Goal: Task Accomplishment & Management: Manage account settings

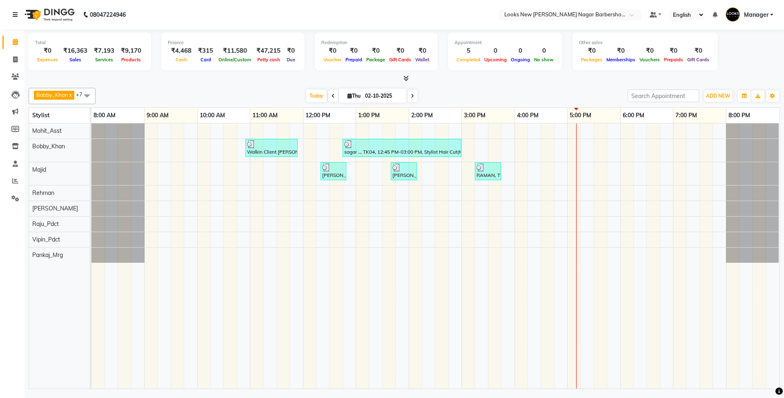
click at [17, 15] on icon at bounding box center [15, 15] width 5 height 6
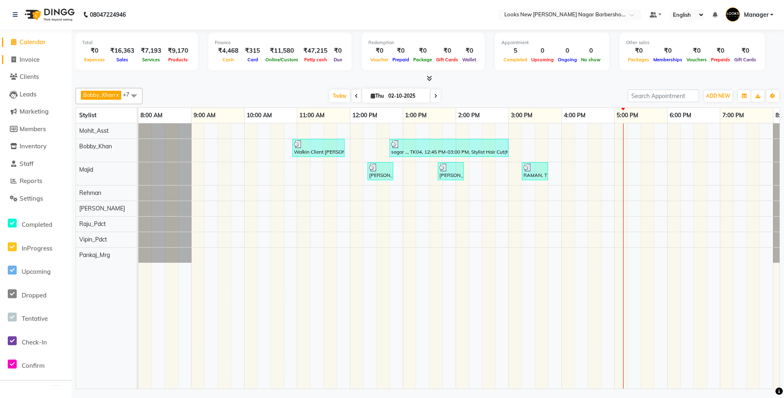
click at [31, 61] on span "Invoice" at bounding box center [30, 60] width 20 height 8
select select "service"
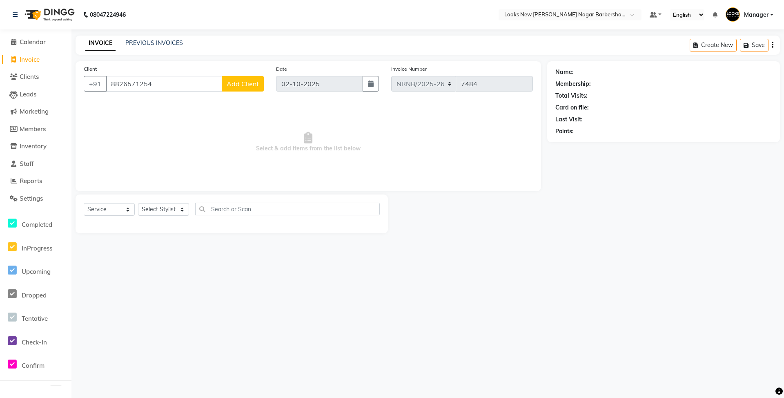
type input "8826571254"
click at [251, 83] on span "Add Client" at bounding box center [243, 84] width 32 height 8
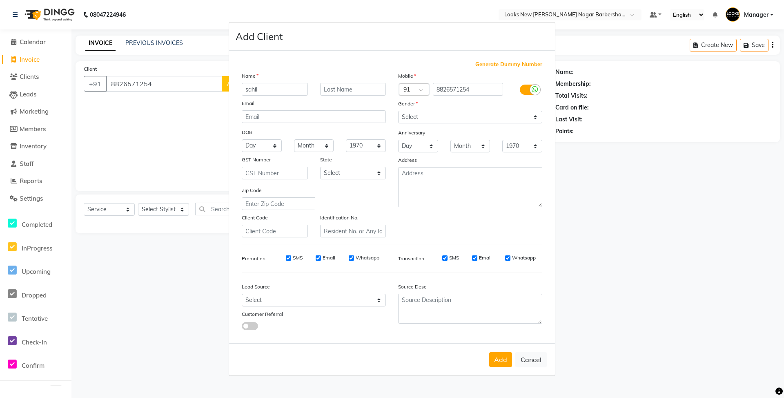
type input "sahil"
drag, startPoint x: 474, startPoint y: 113, endPoint x: 477, endPoint y: 123, distance: 9.8
click at [474, 114] on select "Select [DEMOGRAPHIC_DATA] [DEMOGRAPHIC_DATA] Other Prefer Not To Say" at bounding box center [470, 117] width 144 height 13
select select "[DEMOGRAPHIC_DATA]"
click at [398, 111] on select "Select [DEMOGRAPHIC_DATA] [DEMOGRAPHIC_DATA] Other Prefer Not To Say" at bounding box center [470, 117] width 144 height 13
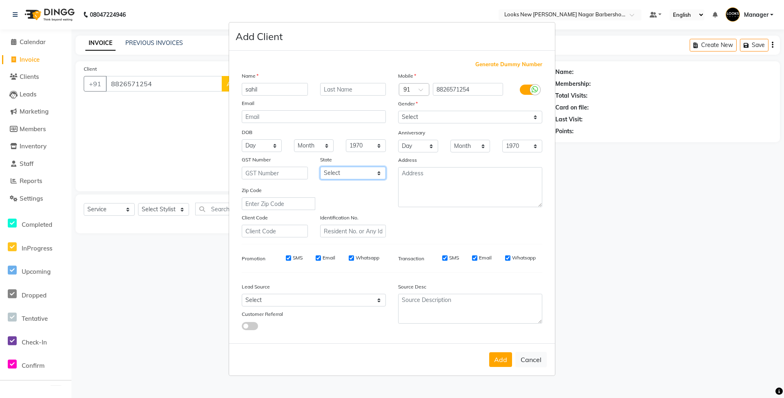
click at [343, 168] on select "Select [GEOGRAPHIC_DATA] [GEOGRAPHIC_DATA] [GEOGRAPHIC_DATA] [GEOGRAPHIC_DATA] …" at bounding box center [353, 173] width 66 height 13
select select "10"
click at [320, 167] on select "Select [GEOGRAPHIC_DATA] [GEOGRAPHIC_DATA] [GEOGRAPHIC_DATA] [GEOGRAPHIC_DATA] …" at bounding box center [353, 173] width 66 height 13
click at [498, 362] on button "Add" at bounding box center [500, 359] width 23 height 15
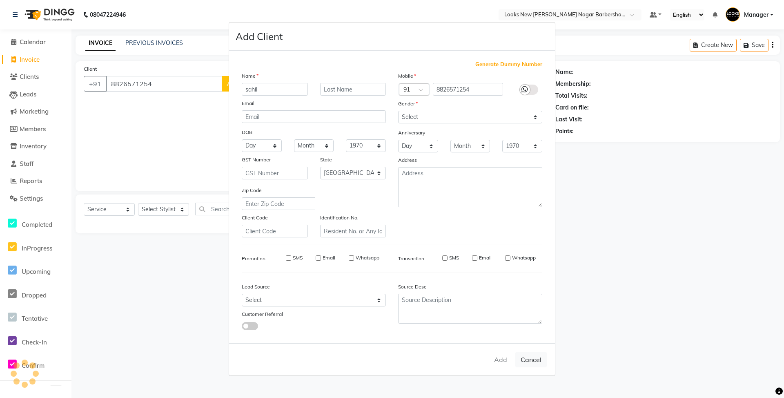
select select
select select "null"
select select
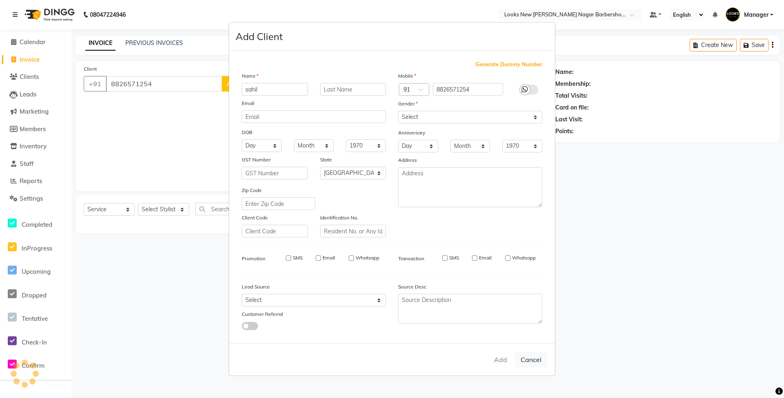
select select
checkbox input "false"
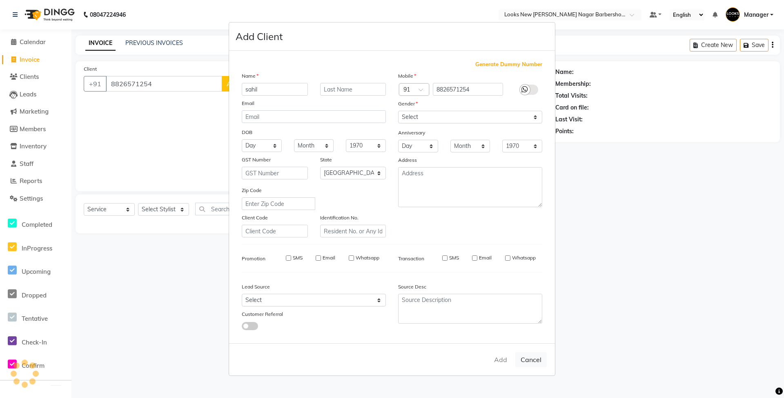
checkbox input "false"
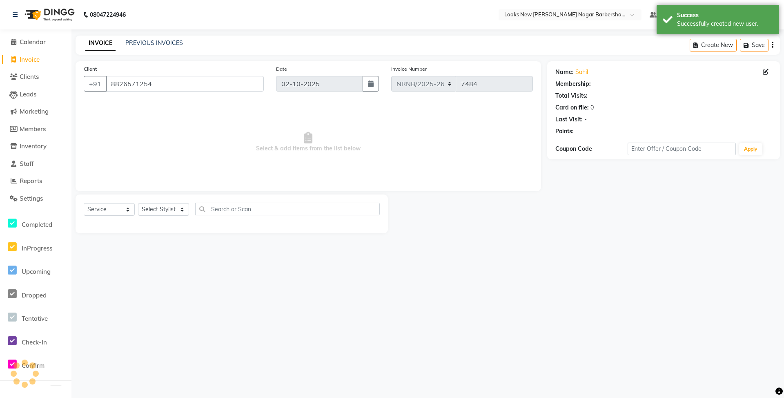
select select "1: Object"
click at [169, 207] on select "Select Stylist Aakash_Pdct [PERSON_NAME] [PERSON_NAME] [PERSON_NAME] Counter_Sa…" at bounding box center [163, 209] width 51 height 13
select select "87354"
click at [138, 203] on select "Select Stylist Aakash_Pdct [PERSON_NAME] [PERSON_NAME] [PERSON_NAME] Counter_Sa…" at bounding box center [163, 209] width 51 height 13
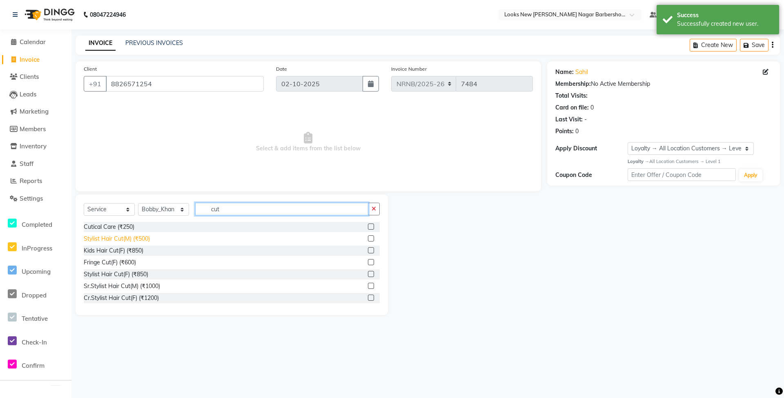
type input "cut"
click at [137, 239] on div "Stylist Hair Cut(M) (₹500)" at bounding box center [117, 238] width 66 height 9
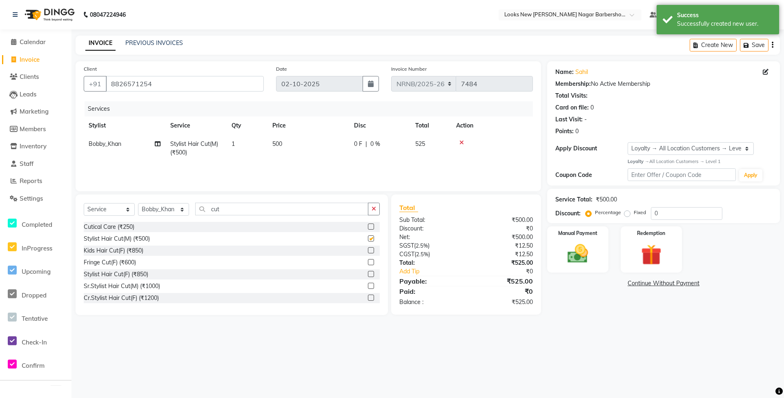
checkbox input "false"
drag, startPoint x: 248, startPoint y: 203, endPoint x: 167, endPoint y: 214, distance: 81.6
click at [170, 214] on div "Select Service Product Membership Package Voucher Prepaid Gift Card Select Styl…" at bounding box center [232, 211] width 296 height 19
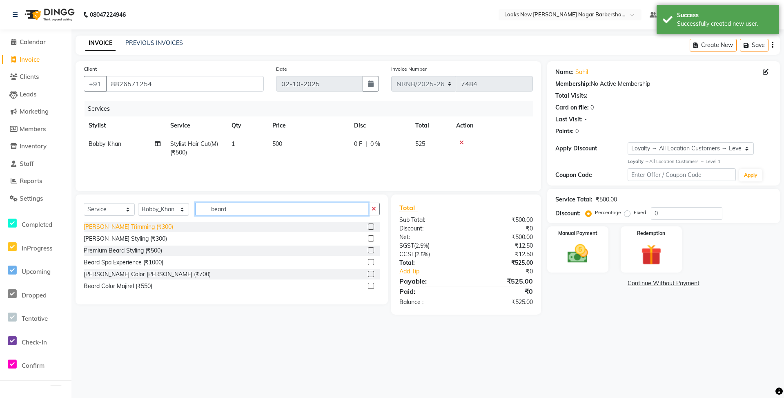
type input "beard"
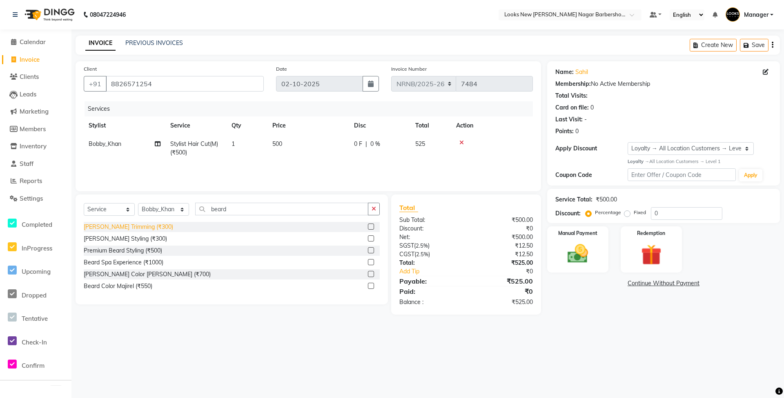
click at [115, 227] on div "[PERSON_NAME] Trimming (₹300)" at bounding box center [128, 226] width 89 height 9
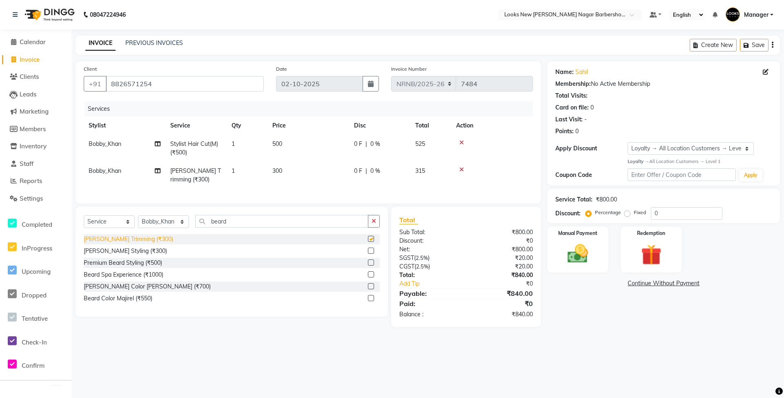
checkbox input "false"
click at [596, 257] on div "Manual Payment" at bounding box center [578, 249] width 64 height 48
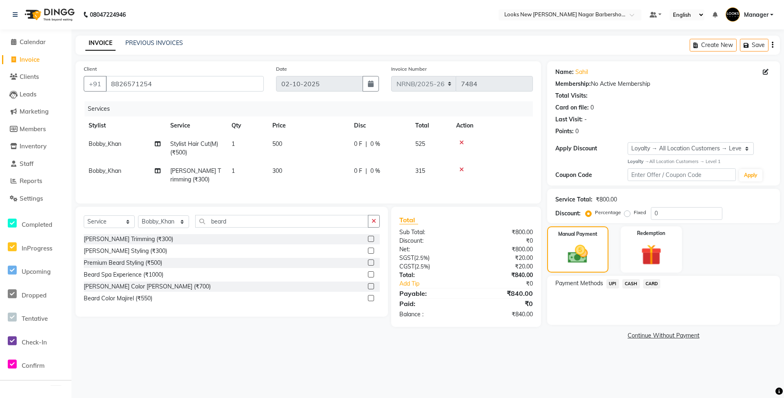
click at [629, 285] on span "CASH" at bounding box center [631, 283] width 18 height 9
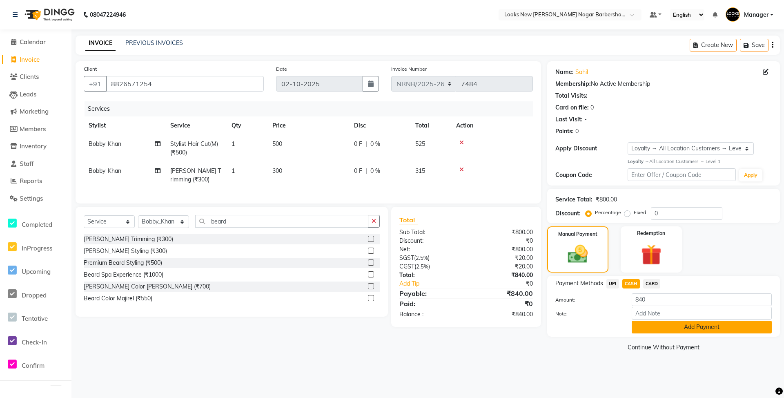
click at [642, 327] on button "Add Payment" at bounding box center [701, 326] width 140 height 13
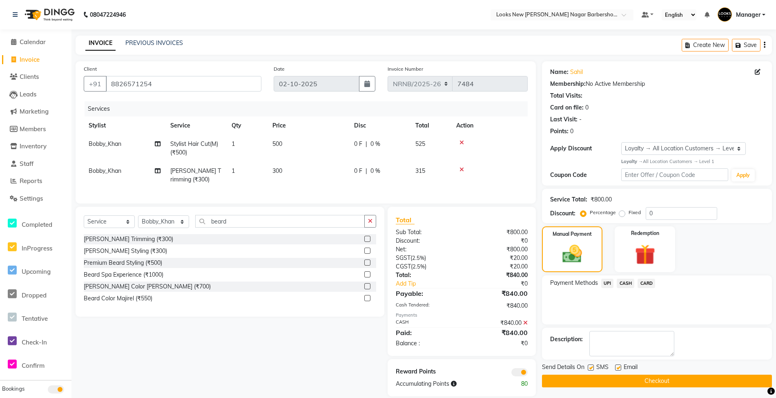
click at [636, 380] on button "Checkout" at bounding box center [657, 380] width 230 height 13
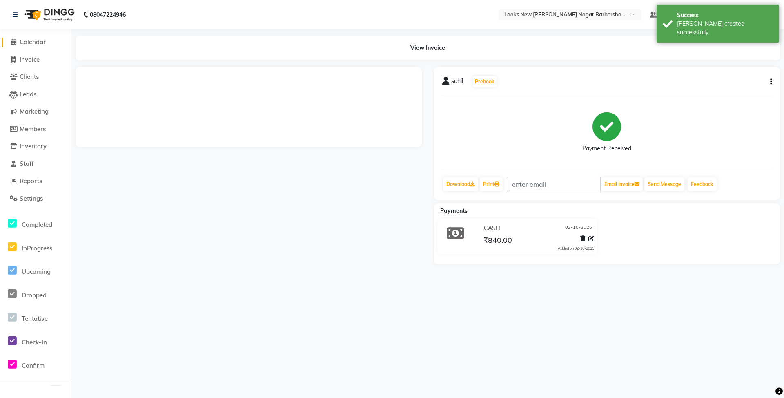
click at [28, 41] on span "Calendar" at bounding box center [33, 42] width 26 height 8
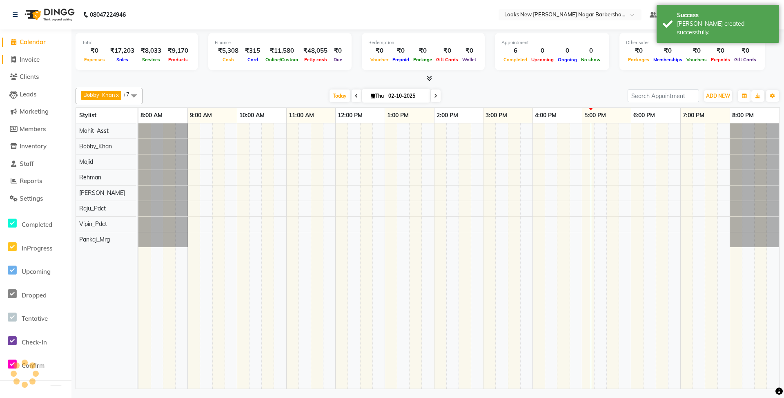
drag, startPoint x: 36, startPoint y: 61, endPoint x: 43, endPoint y: 66, distance: 8.8
click at [35, 61] on span "Invoice" at bounding box center [30, 60] width 20 height 8
select select "service"
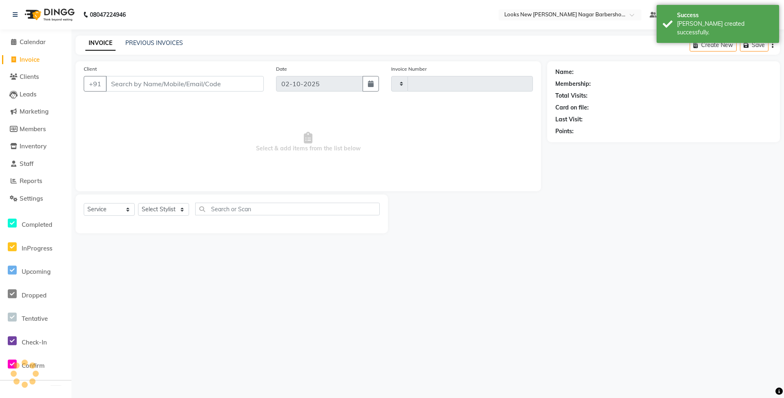
type input "7485"
select select "8705"
click at [178, 211] on select "Select Stylist" at bounding box center [163, 209] width 51 height 13
select select "87355"
click at [138, 203] on select "Select Stylist Aakash_Pdct [PERSON_NAME] [PERSON_NAME] [PERSON_NAME] Counter_Sa…" at bounding box center [163, 209] width 51 height 13
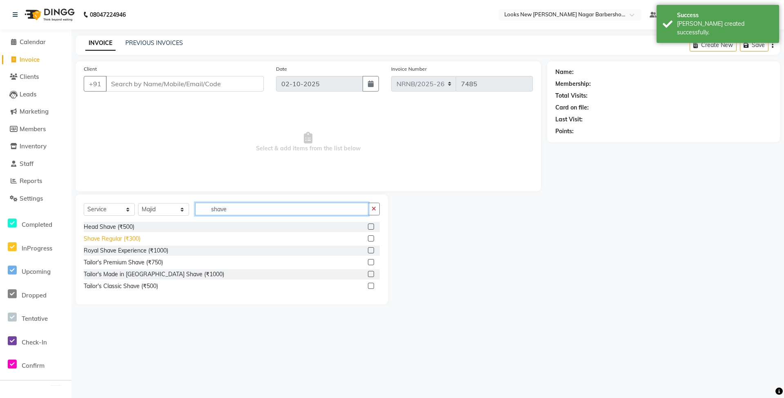
type input "shave"
click at [134, 240] on div "Shave Regular (₹300)" at bounding box center [112, 238] width 57 height 9
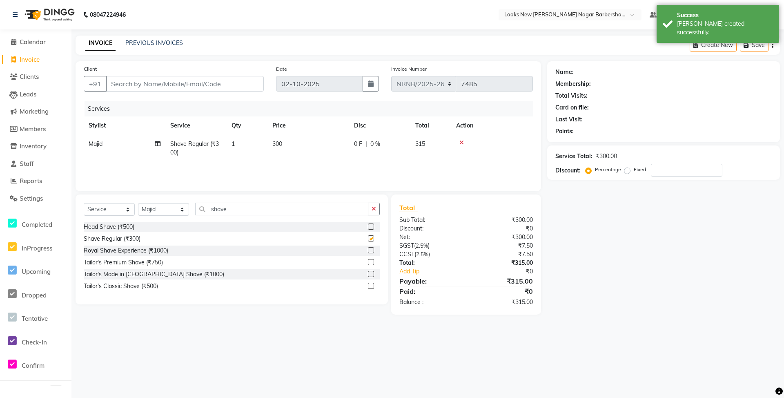
checkbox input "false"
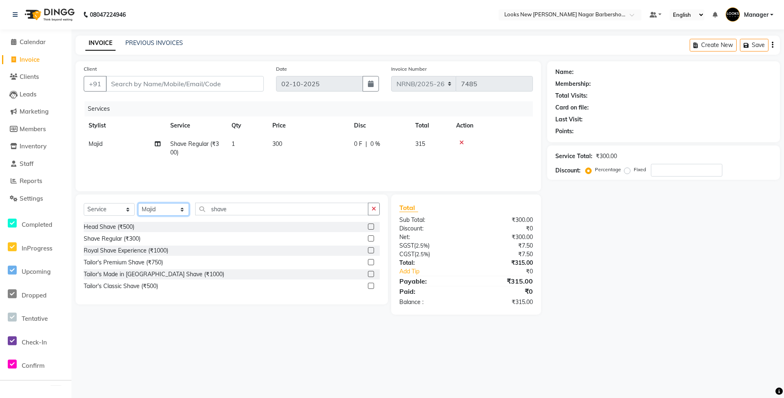
click at [180, 209] on select "Select Stylist Aakash_Pdct [PERSON_NAME] [PERSON_NAME] [PERSON_NAME] Counter_Sa…" at bounding box center [163, 209] width 51 height 13
select select "87359"
click at [138, 203] on select "Select Stylist Aakash_Pdct [PERSON_NAME] [PERSON_NAME] [PERSON_NAME] Counter_Sa…" at bounding box center [163, 209] width 51 height 13
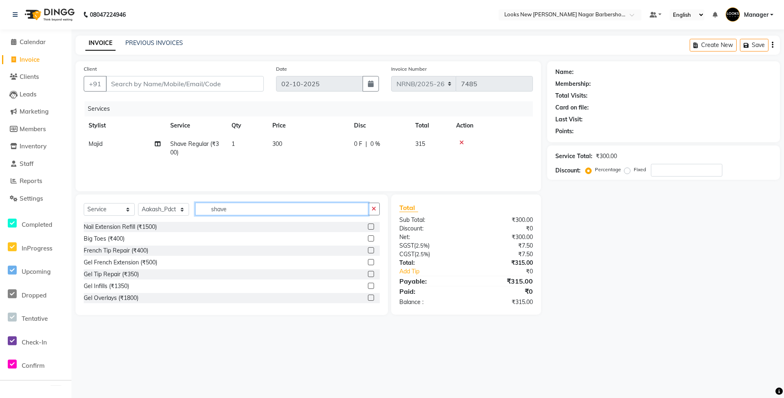
drag, startPoint x: 260, startPoint y: 211, endPoint x: 198, endPoint y: 220, distance: 62.7
click at [200, 219] on div "Select Service Product Membership Package Voucher Prepaid Gift Card Select Styl…" at bounding box center [232, 211] width 296 height 19
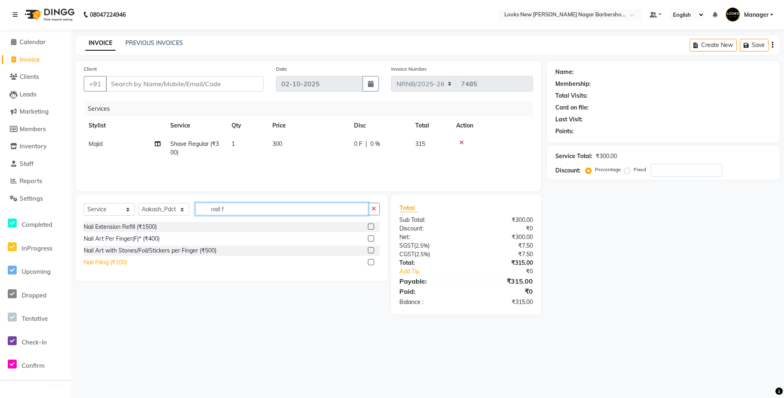
type input "nail f"
click at [122, 265] on div "Nail Filing (₹100)" at bounding box center [105, 262] width 43 height 9
checkbox input "false"
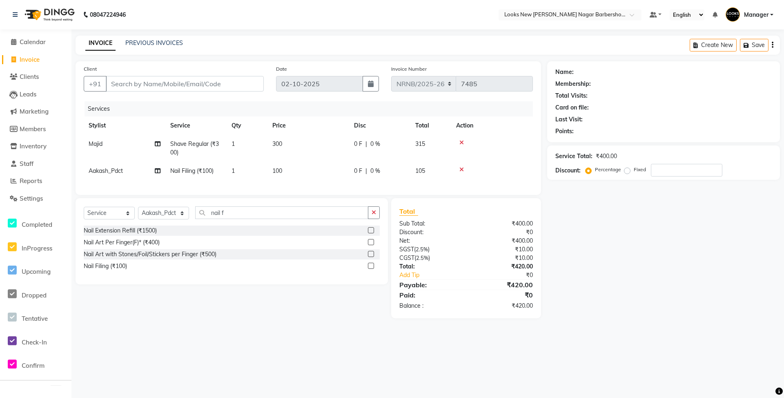
click at [298, 170] on td "100" at bounding box center [308, 171] width 82 height 18
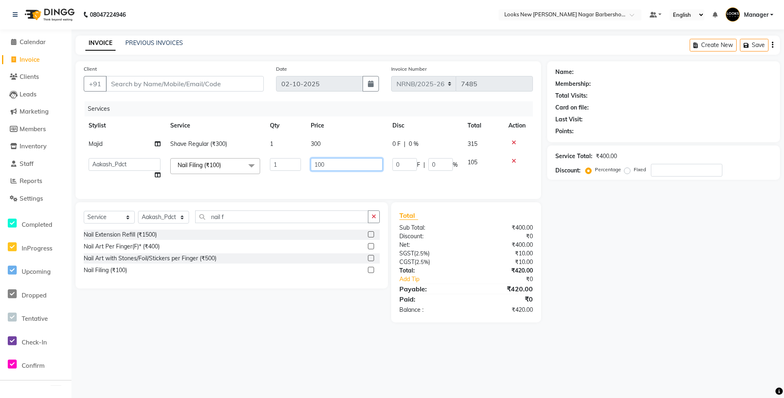
drag, startPoint x: 319, startPoint y: 165, endPoint x: 300, endPoint y: 159, distance: 19.4
click at [301, 170] on tr "Aakash_Pdct Afsar Ahmed Ashmita Ayesha Bobby_Asst Bobby_Khan Counter_Sales Kama…" at bounding box center [308, 168] width 449 height 31
type input "150"
click at [319, 177] on td "150" at bounding box center [347, 168] width 82 height 31
click at [633, 172] on label "Fixed" at bounding box center [639, 169] width 12 height 7
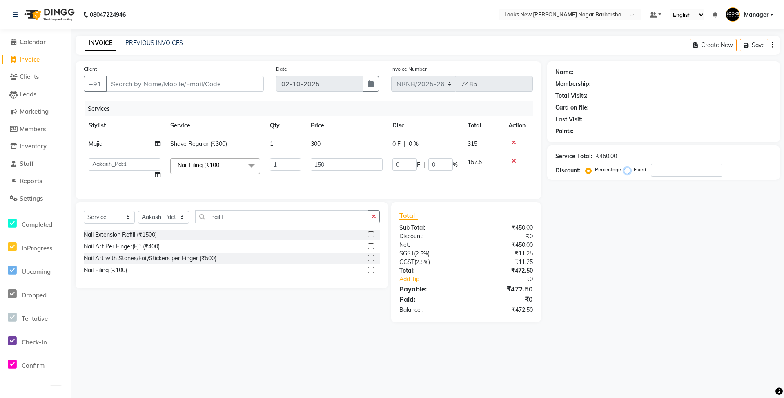
click at [626, 172] on input "Fixed" at bounding box center [629, 170] width 6 height 6
radio input "true"
click at [675, 172] on input "number" at bounding box center [686, 170] width 71 height 13
type input "7"
type input "2.33"
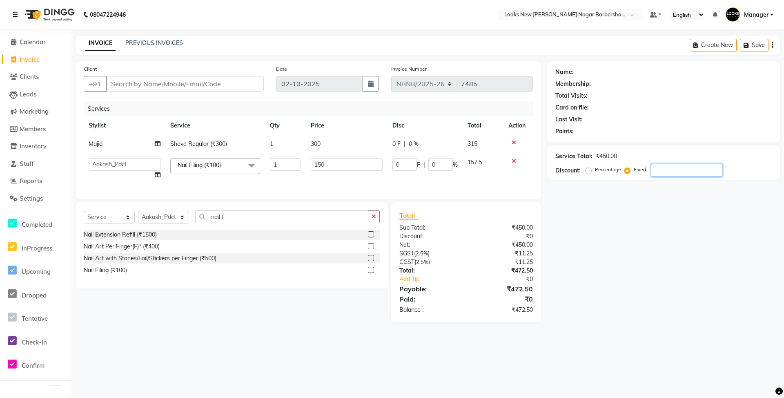
type input "1.55"
type input "72"
type input "24"
type input "16"
type input "72.5"
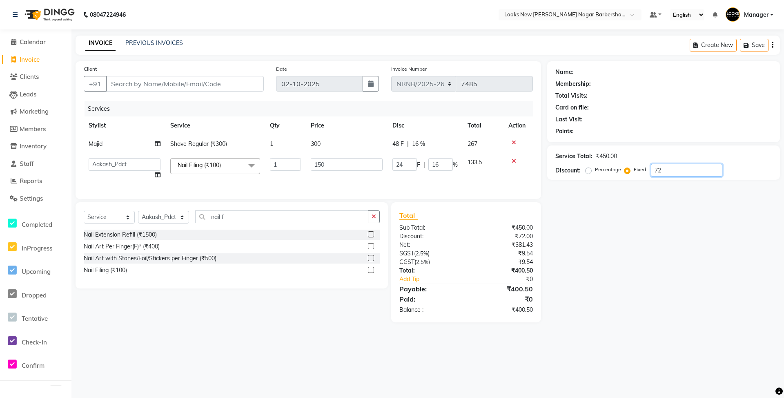
type input "24.17"
type input "16.11"
type input "72.50"
click at [612, 278] on div "Name: Membership: Total Visits: Card on file: Last Visit: Points: Service Total…" at bounding box center [666, 191] width 239 height 261
drag, startPoint x: 337, startPoint y: 162, endPoint x: 307, endPoint y: 167, distance: 30.5
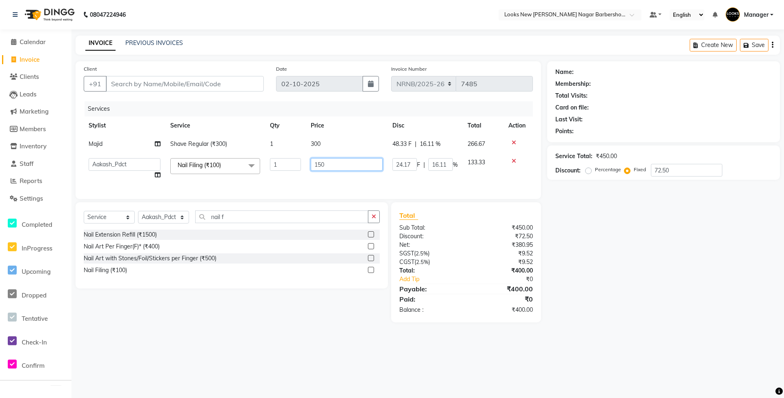
click at [307, 167] on td "150" at bounding box center [347, 168] width 82 height 31
type input "100"
click at [271, 185] on div "Services Stylist Service Qty Price Disc Total Action Majid Shave Regular (₹300)…" at bounding box center [308, 145] width 449 height 89
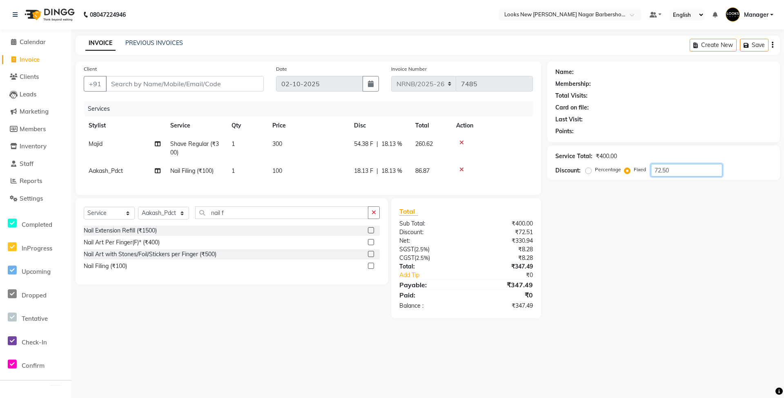
drag, startPoint x: 679, startPoint y: 167, endPoint x: 630, endPoint y: 190, distance: 54.1
click at [630, 190] on div "Name: Membership: Total Visits: Card on file: Last Visit: Points: Service Total…" at bounding box center [666, 189] width 239 height 257
type input "65"
click at [531, 170] on td at bounding box center [492, 171] width 82 height 18
click at [602, 253] on div "Name: Membership: Total Visits: Card on file: Last Visit: Points: Service Total…" at bounding box center [666, 189] width 239 height 257
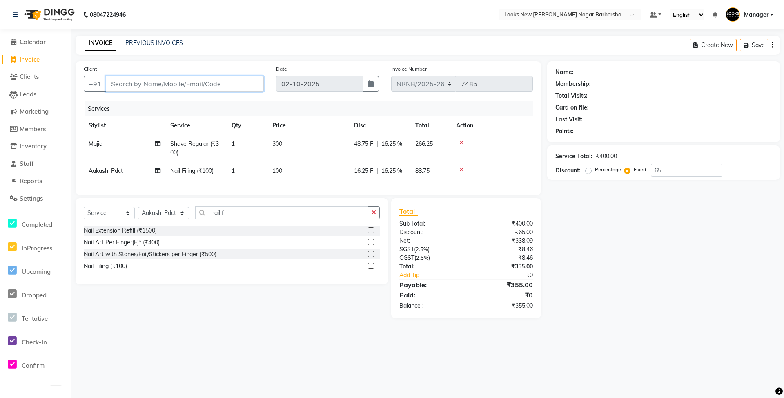
click at [142, 85] on input "Client" at bounding box center [185, 84] width 158 height 16
type input "1"
radio input "true"
type input "0"
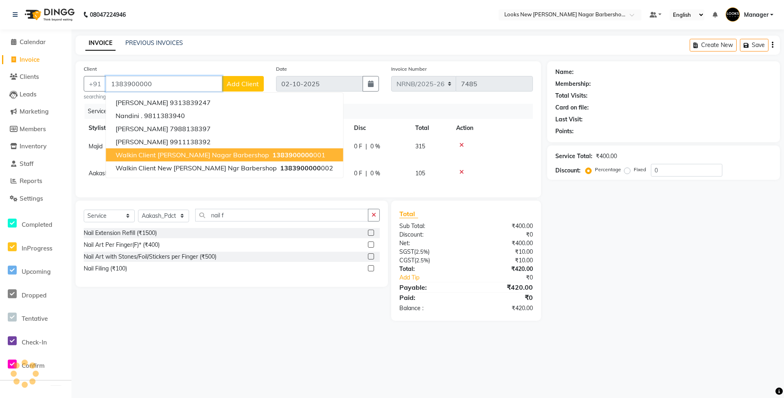
click at [196, 156] on span "Walkin Client Rajinder Nagar Barbershop" at bounding box center [192, 155] width 153 height 8
type input "1383900000001"
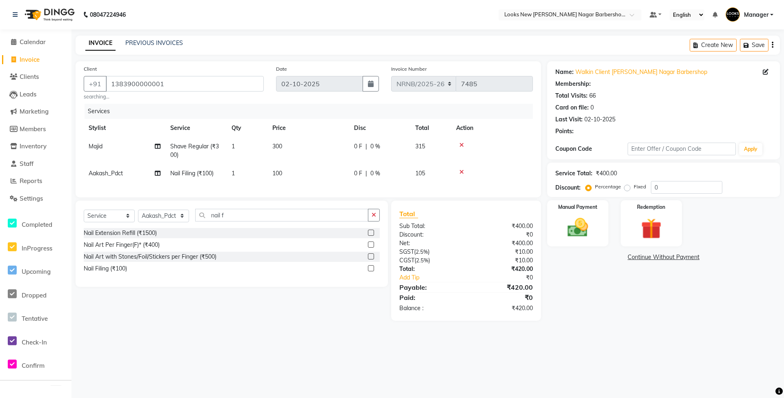
select select "1: Object"
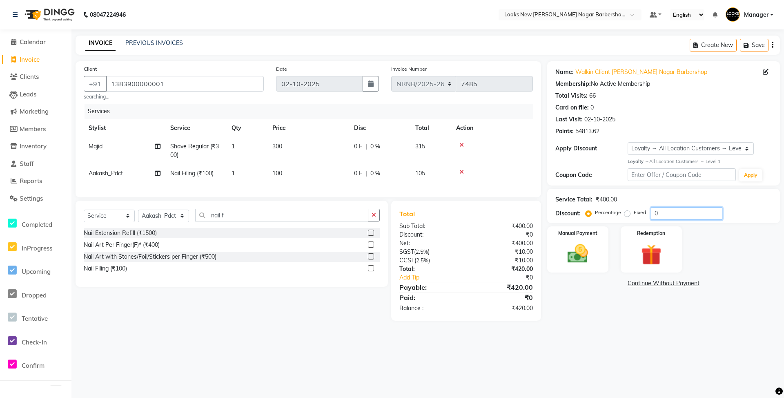
click at [600, 219] on div "Percentage Fixed 0" at bounding box center [654, 213] width 135 height 13
click at [633, 215] on label "Fixed" at bounding box center [639, 212] width 12 height 7
click at [626, 215] on input "Fixed" at bounding box center [629, 212] width 6 height 6
radio input "true"
drag, startPoint x: 667, startPoint y: 214, endPoint x: 643, endPoint y: 215, distance: 23.3
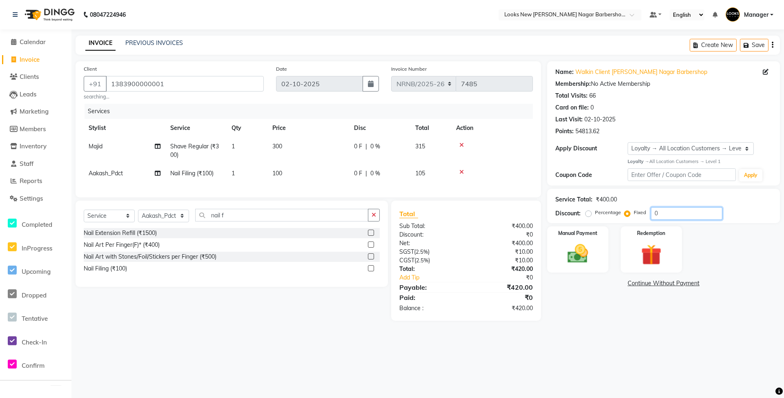
click at [643, 215] on div "Percentage Fixed 0" at bounding box center [654, 213] width 135 height 13
type input "65"
click at [578, 332] on main "INVOICE PREVIOUS INVOICES Create New Save Client +91 1383900000001 searching...…" at bounding box center [427, 184] width 712 height 297
click at [576, 263] on img at bounding box center [577, 253] width 35 height 25
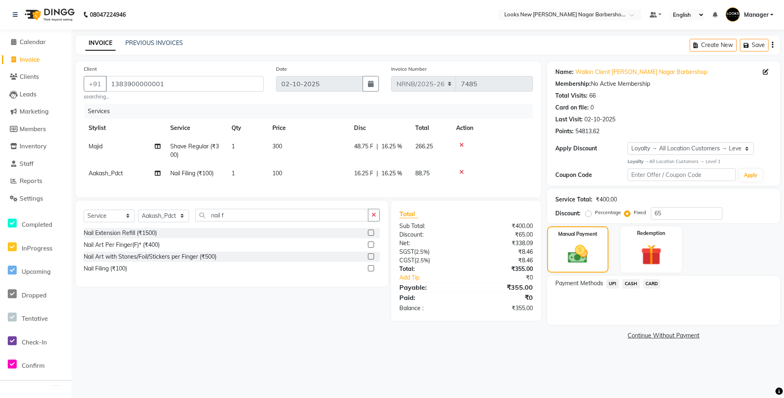
click at [651, 282] on span "CARD" at bounding box center [652, 283] width 18 height 9
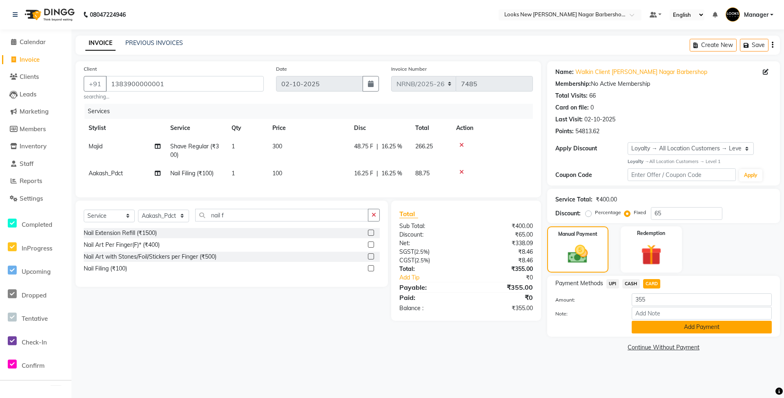
click at [657, 325] on button "Add Payment" at bounding box center [701, 326] width 140 height 13
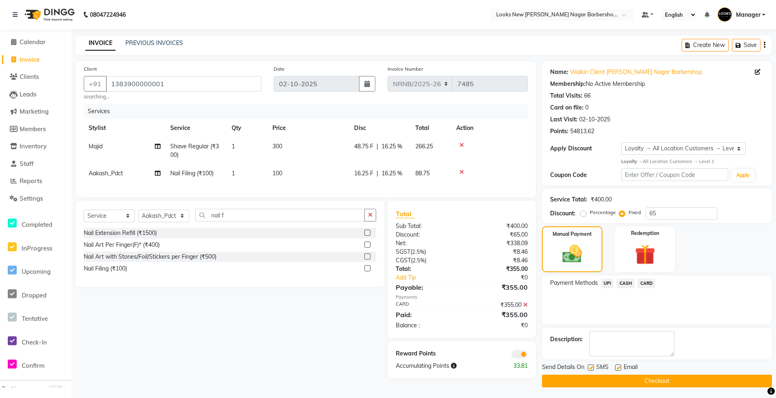
click at [655, 380] on button "Checkout" at bounding box center [657, 380] width 230 height 13
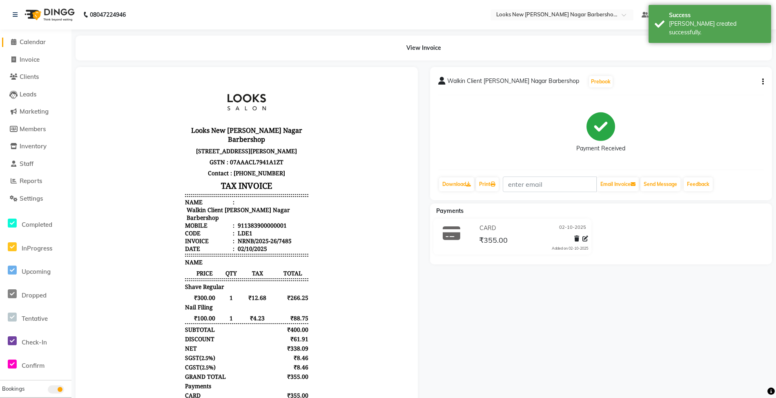
click at [28, 41] on span "Calendar" at bounding box center [33, 42] width 26 height 8
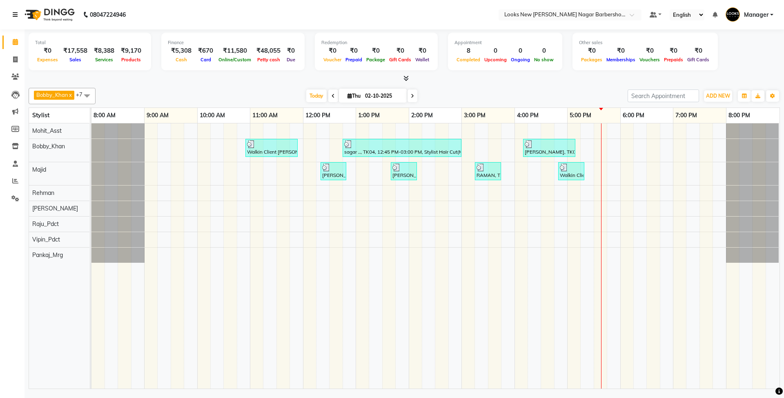
click at [17, 14] on icon at bounding box center [15, 15] width 5 height 6
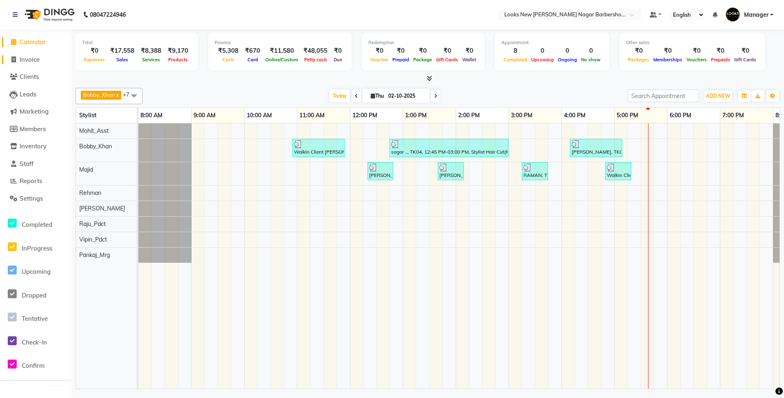
click at [32, 58] on span "Invoice" at bounding box center [30, 60] width 20 height 8
select select "service"
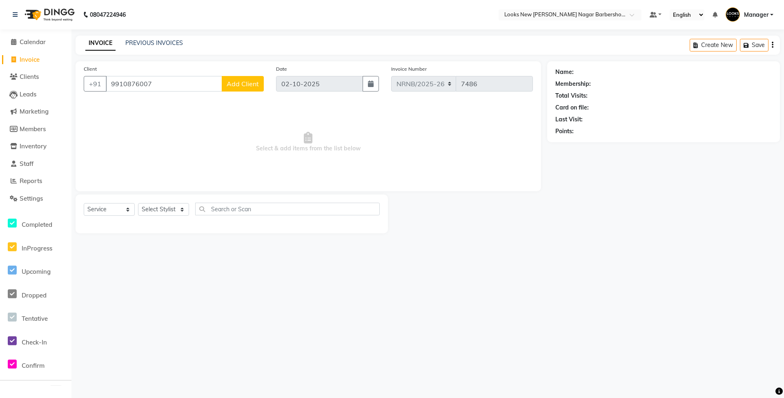
type input "9910876007"
click at [257, 87] on button "Add Client" at bounding box center [243, 84] width 42 height 16
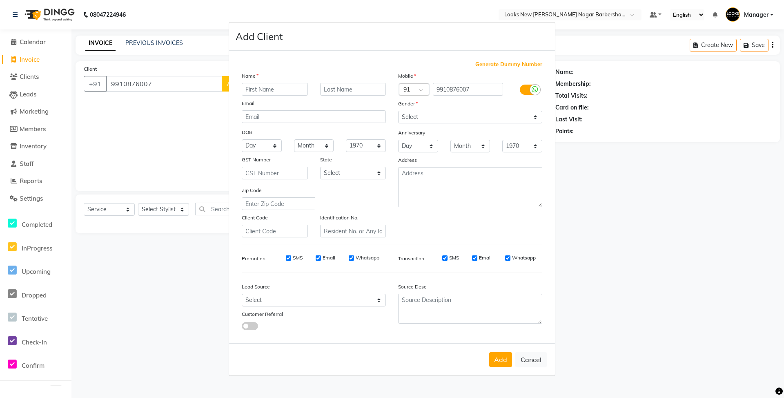
click at [257, 90] on input "text" at bounding box center [275, 89] width 66 height 13
type input "aradhya"
drag, startPoint x: 457, startPoint y: 115, endPoint x: 451, endPoint y: 122, distance: 9.6
click at [457, 116] on select "Select [DEMOGRAPHIC_DATA] [DEMOGRAPHIC_DATA] Other Prefer Not To Say" at bounding box center [470, 117] width 144 height 13
select select "[DEMOGRAPHIC_DATA]"
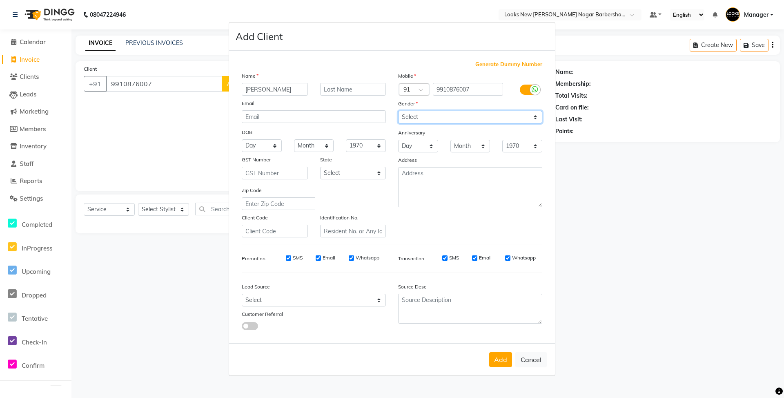
click at [398, 111] on select "Select [DEMOGRAPHIC_DATA] [DEMOGRAPHIC_DATA] Other Prefer Not To Say" at bounding box center [470, 117] width 144 height 13
click at [351, 175] on select "Select [GEOGRAPHIC_DATA] [GEOGRAPHIC_DATA] [GEOGRAPHIC_DATA] [GEOGRAPHIC_DATA] …" at bounding box center [353, 173] width 66 height 13
select select "10"
click at [320, 167] on select "Select [GEOGRAPHIC_DATA] [GEOGRAPHIC_DATA] [GEOGRAPHIC_DATA] [GEOGRAPHIC_DATA] …" at bounding box center [353, 173] width 66 height 13
click at [497, 349] on div "Add Cancel" at bounding box center [392, 359] width 326 height 32
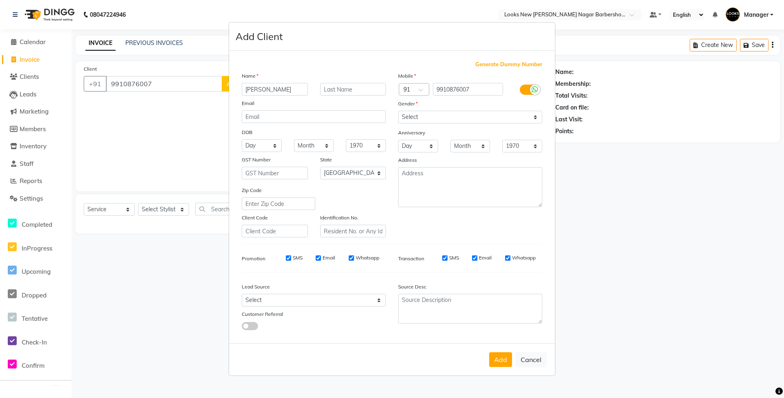
click at [502, 374] on div "Add Cancel" at bounding box center [392, 359] width 326 height 32
click at [498, 363] on button "Add" at bounding box center [500, 359] width 23 height 15
select select
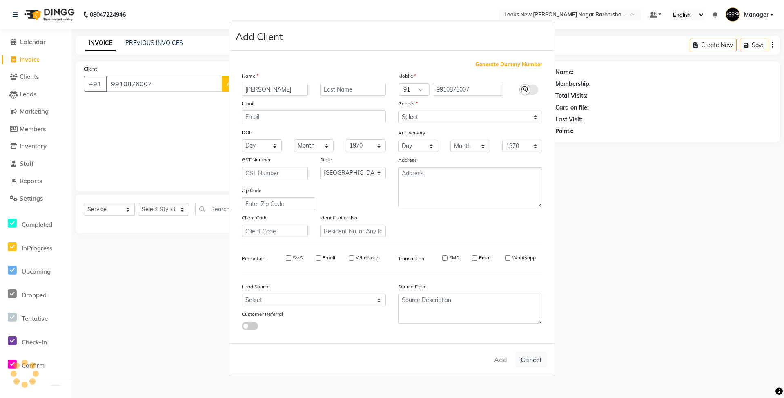
select select "null"
select select
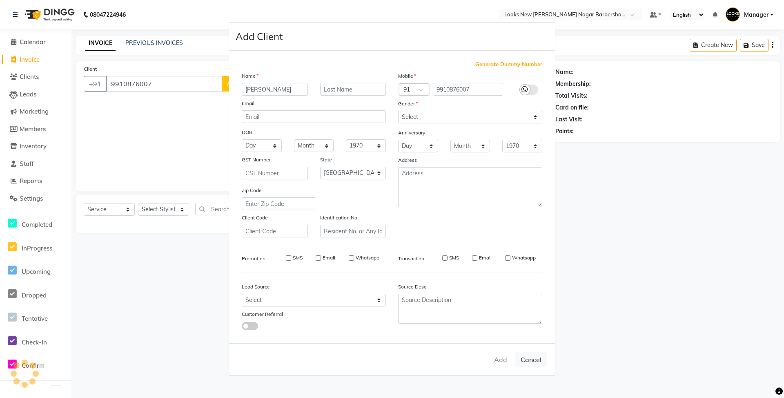
checkbox input "false"
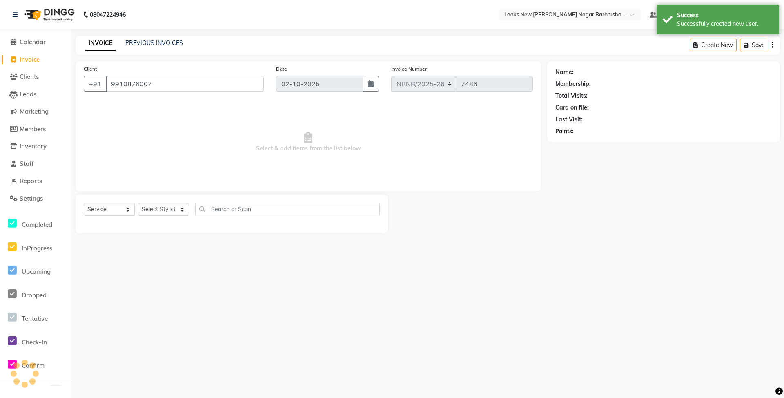
select select "1: Object"
click at [160, 204] on select "Select Stylist Aakash_Pdct [PERSON_NAME] [PERSON_NAME] [PERSON_NAME] Counter_Sa…" at bounding box center [163, 209] width 51 height 13
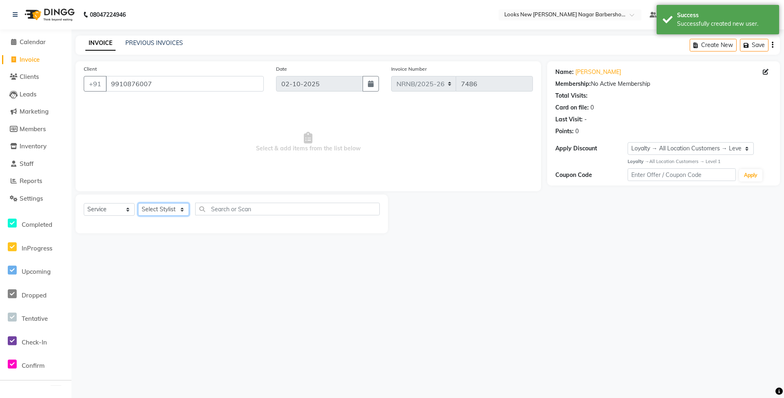
select select "87362"
click at [138, 203] on select "Select Stylist Aakash_Pdct [PERSON_NAME] [PERSON_NAME] [PERSON_NAME] Counter_Sa…" at bounding box center [163, 209] width 51 height 13
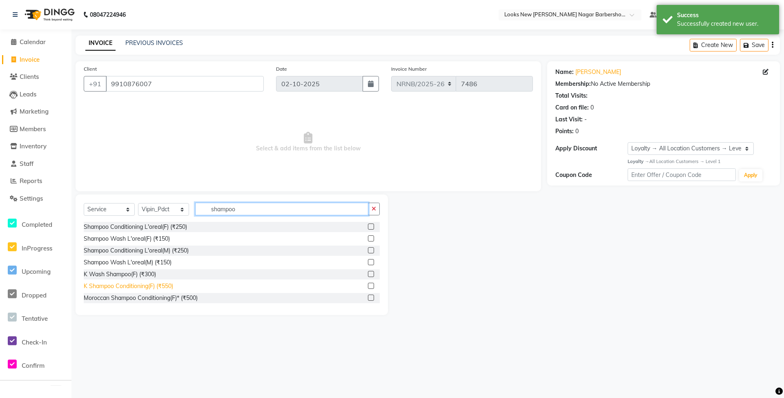
type input "shampoo"
click at [161, 288] on div "K Shampoo Conditioning(F) (₹550)" at bounding box center [128, 286] width 89 height 9
checkbox input "false"
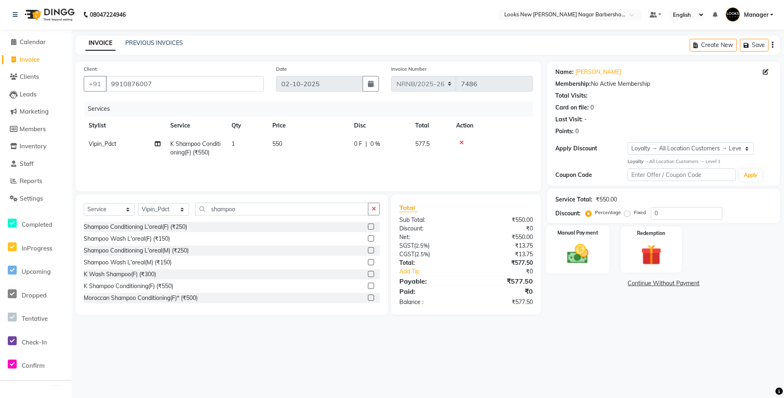
click at [585, 258] on img at bounding box center [577, 253] width 35 height 25
click at [626, 285] on span "CASH" at bounding box center [631, 283] width 18 height 9
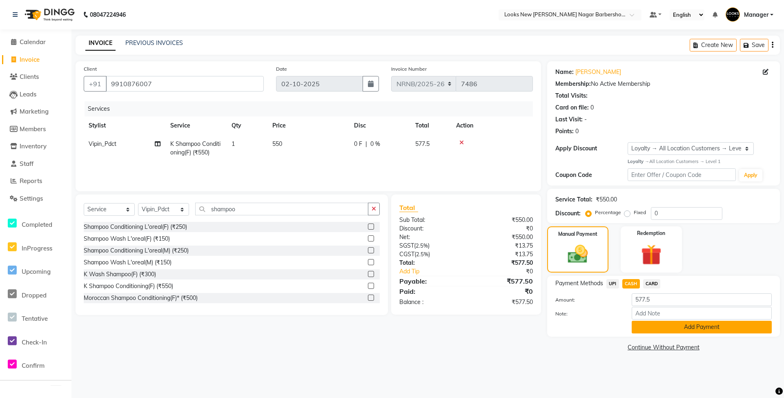
click at [669, 331] on button "Add Payment" at bounding box center [701, 326] width 140 height 13
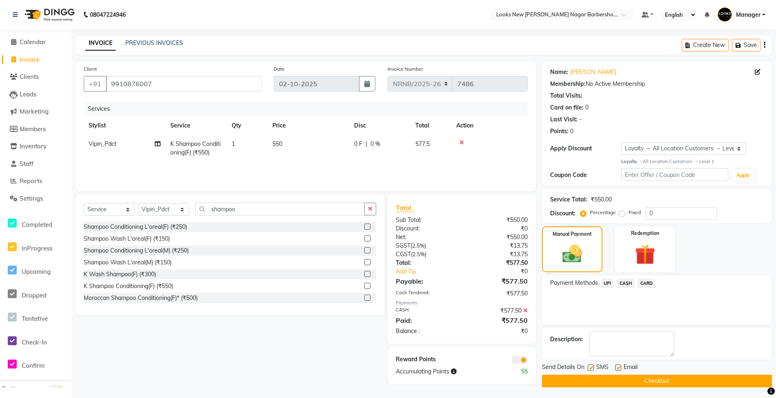
click at [656, 382] on button "Checkout" at bounding box center [657, 380] width 230 height 13
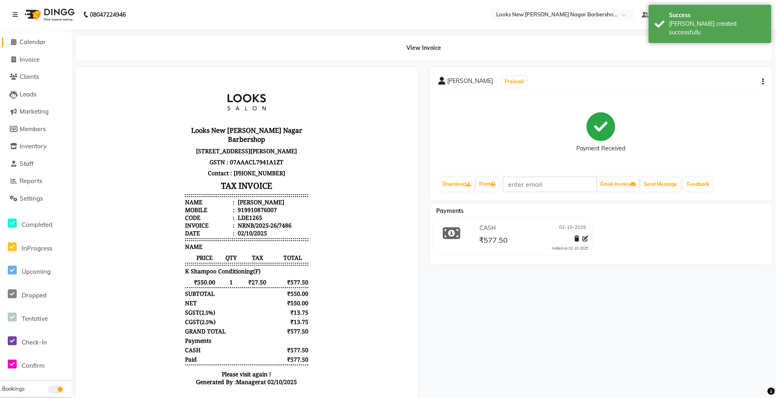
click at [30, 43] on span "Calendar" at bounding box center [33, 42] width 26 height 8
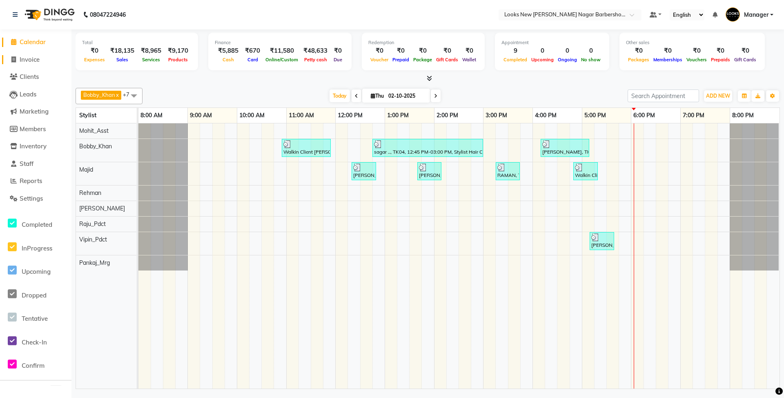
click at [35, 60] on span "Invoice" at bounding box center [30, 60] width 20 height 8
select select "service"
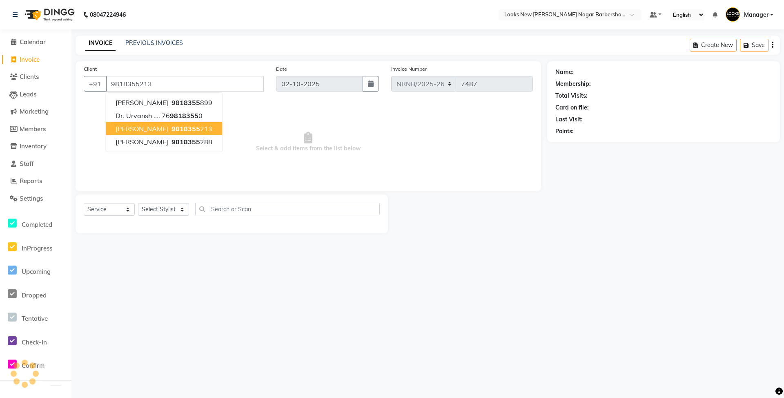
type input "9818355213"
select select "1: Object"
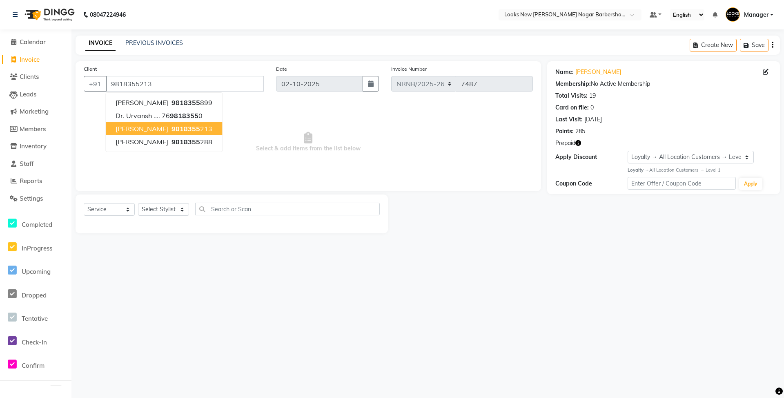
click at [325, 108] on span "Select & add items from the list below" at bounding box center [308, 142] width 449 height 82
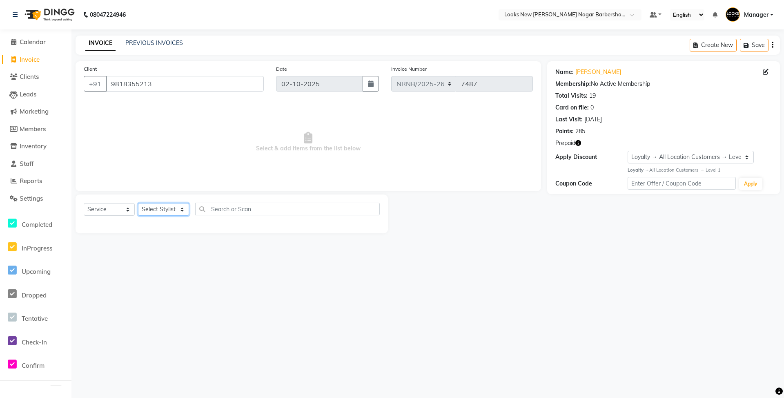
click at [160, 211] on select "Select Stylist Aakash_Pdct [PERSON_NAME] [PERSON_NAME] [PERSON_NAME] Counter_Sa…" at bounding box center [163, 209] width 51 height 13
select select "87354"
click at [138, 203] on select "Select Stylist Aakash_Pdct [PERSON_NAME] [PERSON_NAME] [PERSON_NAME] Counter_Sa…" at bounding box center [163, 209] width 51 height 13
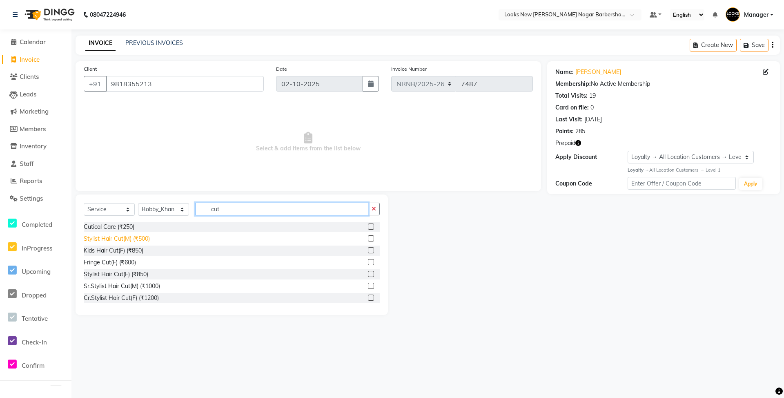
type input "cut"
click at [128, 238] on div "Stylist Hair Cut(M) (₹500)" at bounding box center [117, 238] width 66 height 9
checkbox input "false"
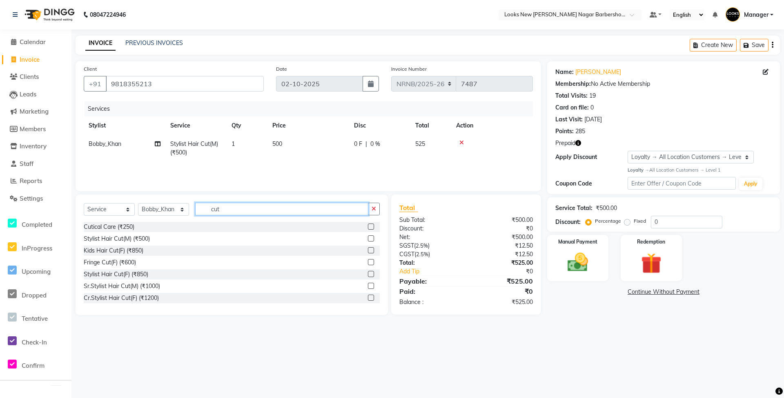
drag, startPoint x: 227, startPoint y: 208, endPoint x: 184, endPoint y: 213, distance: 42.7
click at [184, 213] on div "Select Service Product Membership Package Voucher Prepaid Gift Card Select Styl…" at bounding box center [232, 211] width 296 height 19
type input "beard"
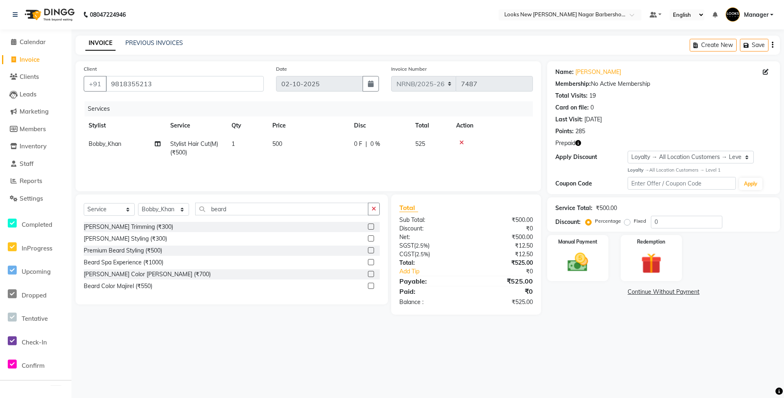
click at [122, 222] on div "[PERSON_NAME] Trimming (₹300)" at bounding box center [232, 227] width 296 height 10
click at [122, 225] on div "[PERSON_NAME] Trimming (₹300)" at bounding box center [128, 226] width 89 height 9
checkbox input "false"
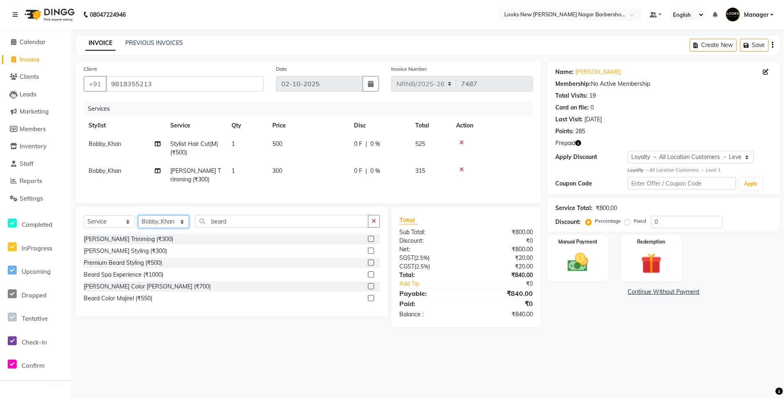
click at [171, 228] on select "Select Stylist Aakash_Pdct [PERSON_NAME] [PERSON_NAME] [PERSON_NAME] Counter_Sa…" at bounding box center [163, 221] width 51 height 13
select select "87362"
click at [138, 223] on select "Select Stylist Aakash_Pdct [PERSON_NAME] [PERSON_NAME] [PERSON_NAME] Counter_Sa…" at bounding box center [163, 221] width 51 height 13
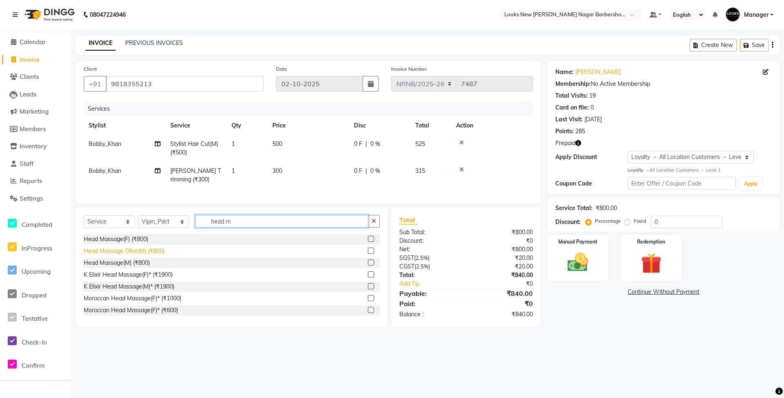
type input "head m"
click at [139, 255] on div "Head Massage Olive(M) (₹800)" at bounding box center [124, 251] width 81 height 9
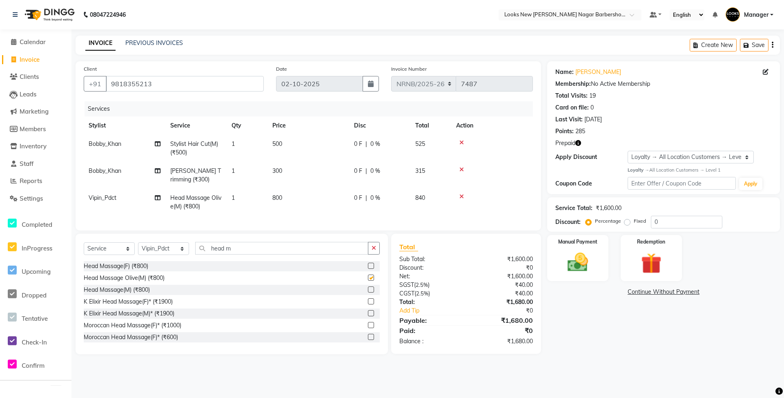
checkbox input "false"
click at [640, 268] on img at bounding box center [650, 263] width 35 height 27
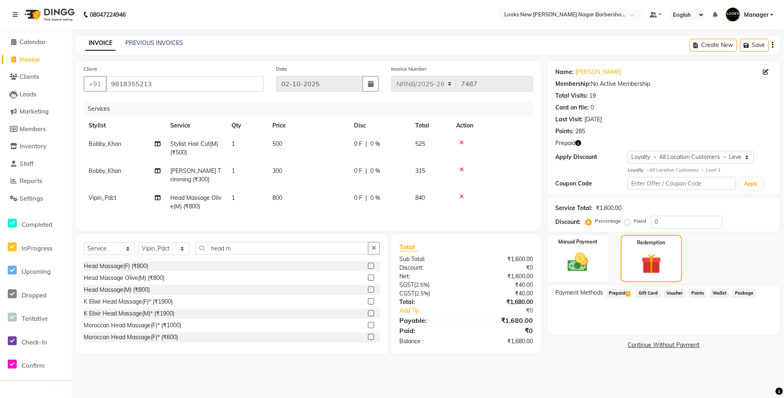
click at [619, 291] on span "Prepaid 6" at bounding box center [619, 292] width 27 height 9
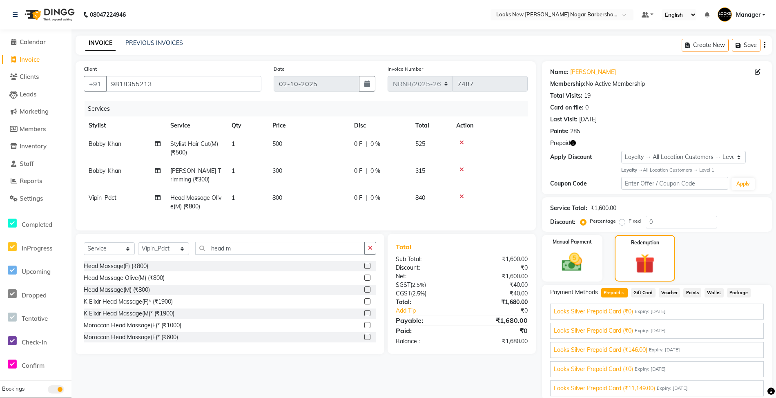
click at [622, 386] on span "Looks Silver Prepaid Card (₹11,149.00)" at bounding box center [603, 388] width 101 height 9
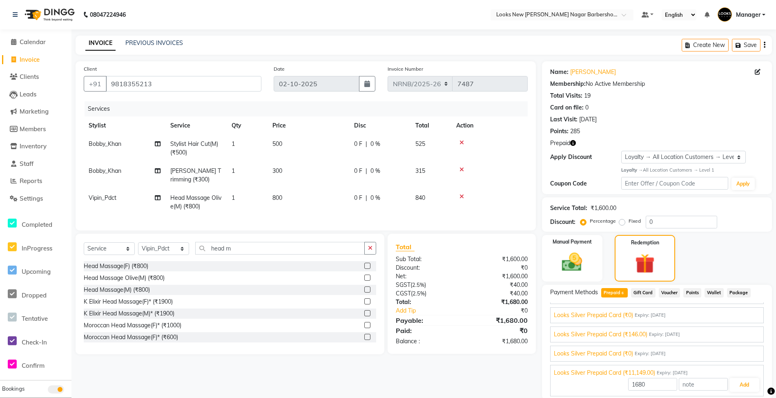
scroll to position [38, 0]
drag, startPoint x: 733, startPoint y: 381, endPoint x: 729, endPoint y: 384, distance: 5.1
click at [733, 381] on button "Add" at bounding box center [744, 385] width 30 height 14
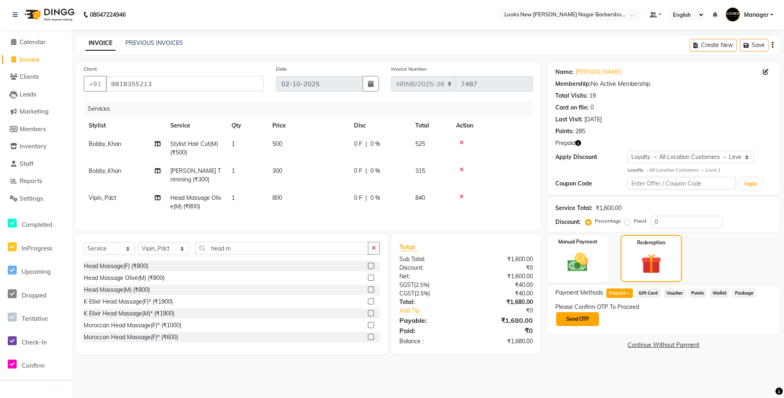
click at [580, 320] on button "Send OTP" at bounding box center [577, 319] width 43 height 14
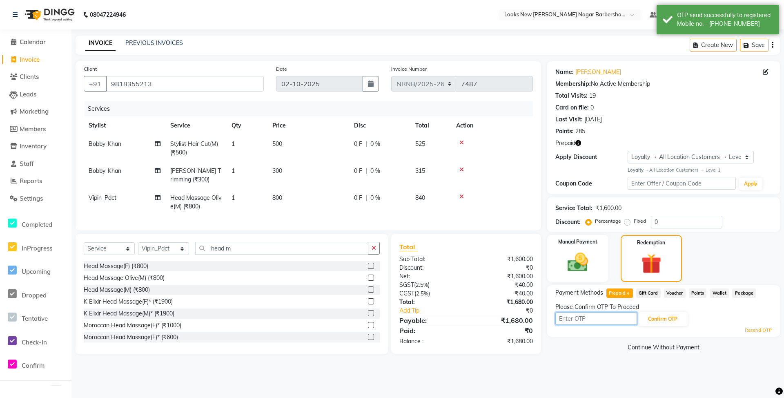
click at [585, 320] on input "text" at bounding box center [596, 318] width 82 height 13
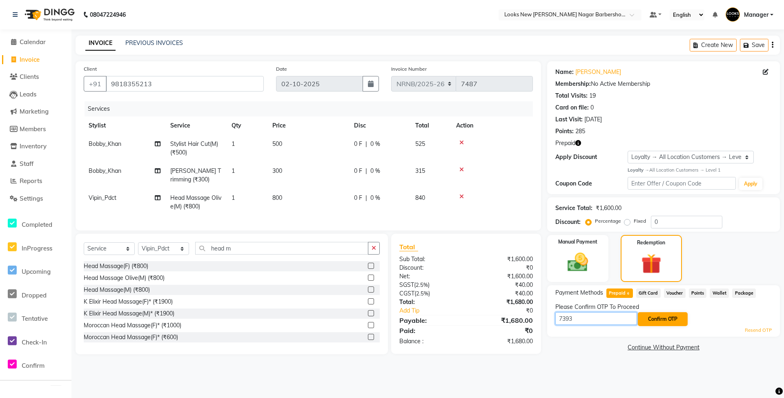
type input "7393"
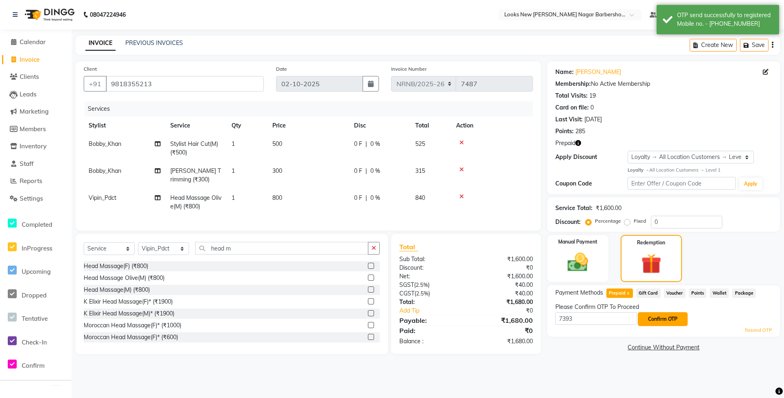
click at [650, 320] on button "Confirm OTP" at bounding box center [663, 319] width 50 height 14
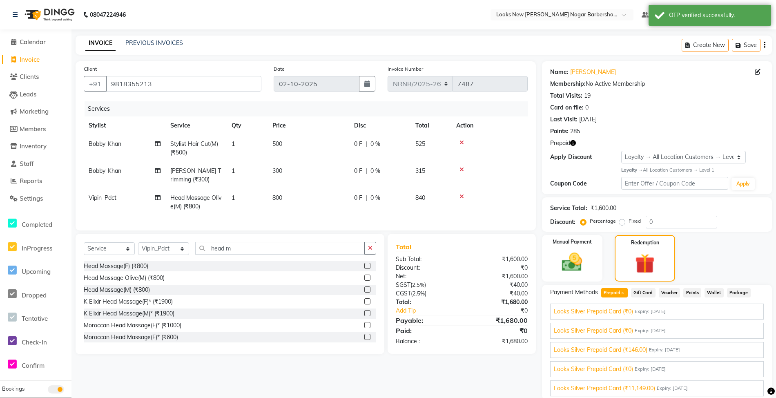
click at [660, 387] on span "Expiry: 31-12-2028" at bounding box center [671, 388] width 31 height 7
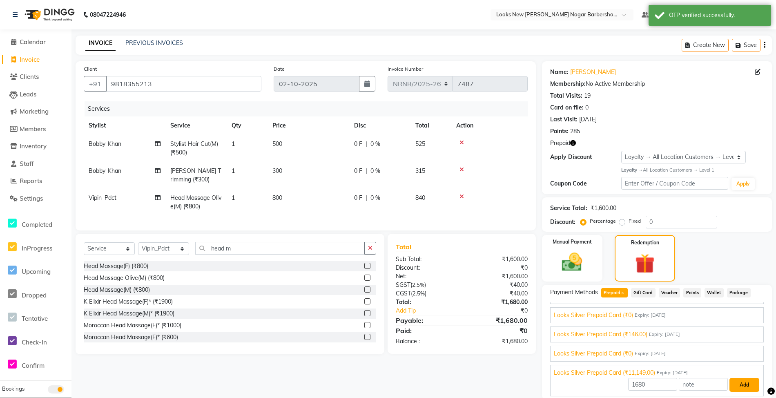
click at [737, 386] on button "Add" at bounding box center [744, 385] width 30 height 14
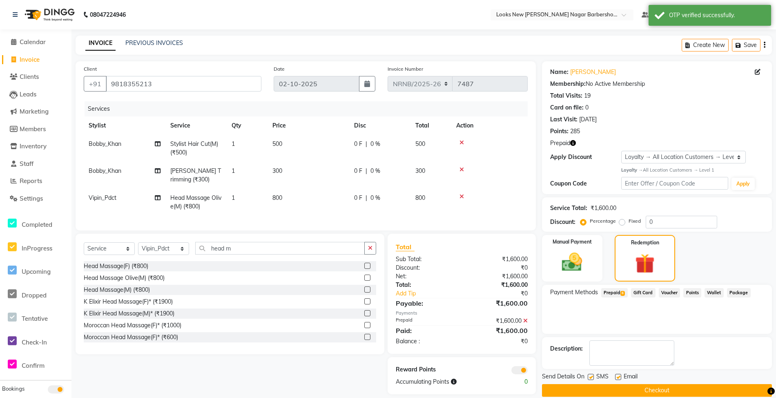
click at [680, 387] on button "Checkout" at bounding box center [657, 390] width 230 height 13
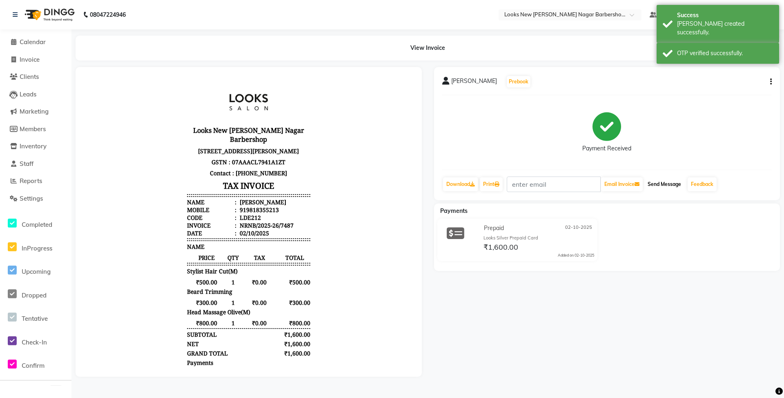
drag, startPoint x: 667, startPoint y: 183, endPoint x: 657, endPoint y: 184, distance: 10.3
click at [667, 183] on button "Send Message" at bounding box center [664, 184] width 40 height 14
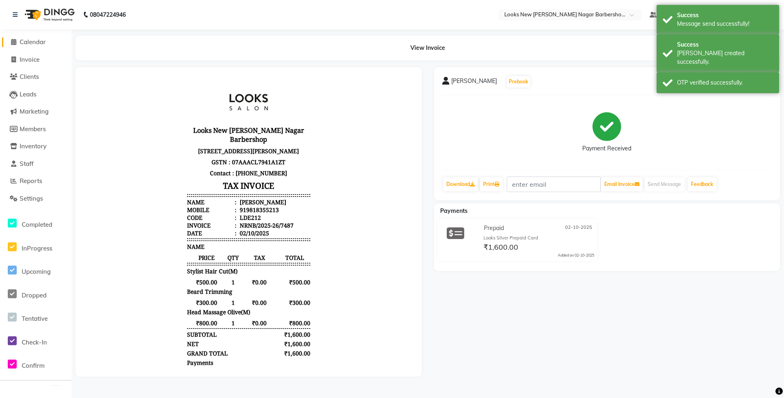
drag, startPoint x: 35, startPoint y: 45, endPoint x: 40, endPoint y: 43, distance: 5.6
click at [35, 45] on span "Calendar" at bounding box center [33, 42] width 26 height 8
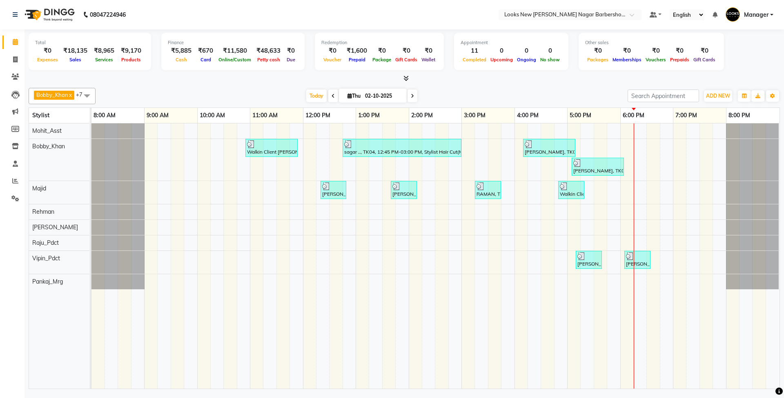
click at [15, 38] on span at bounding box center [15, 42] width 14 height 9
click at [12, 13] on div "08047224946" at bounding box center [69, 14] width 125 height 23
click at [16, 17] on icon at bounding box center [15, 15] width 5 height 6
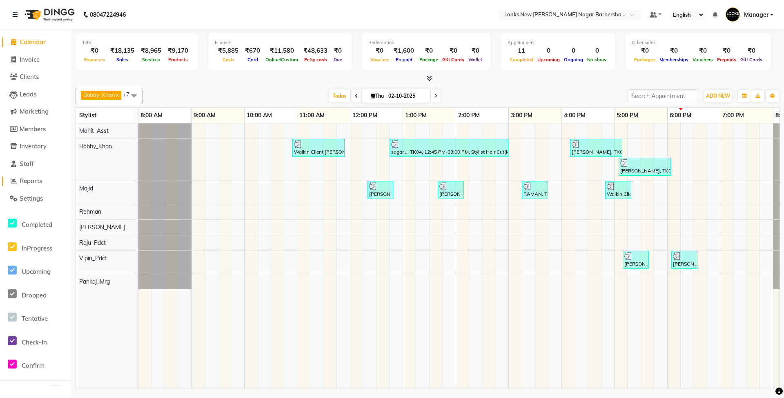
click at [45, 178] on link "Reports" at bounding box center [35, 180] width 67 height 9
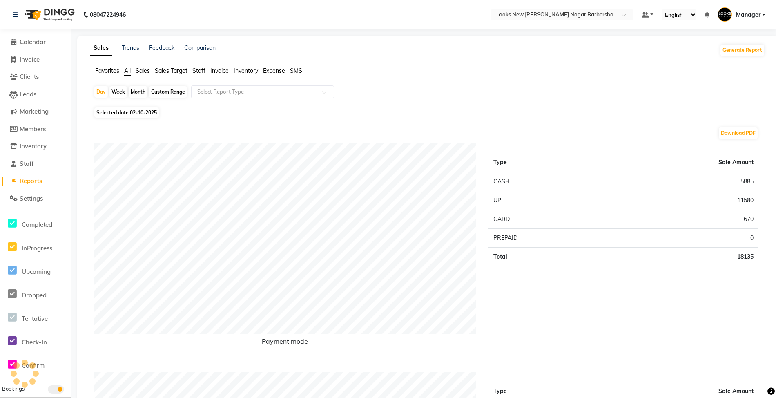
click at [202, 69] on span "Staff" at bounding box center [198, 70] width 13 height 7
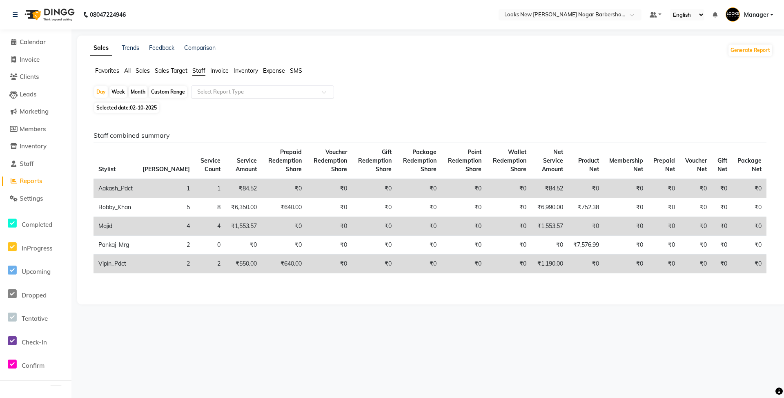
drag, startPoint x: 209, startPoint y: 91, endPoint x: 214, endPoint y: 95, distance: 6.3
click at [210, 91] on input "text" at bounding box center [255, 92] width 118 height 8
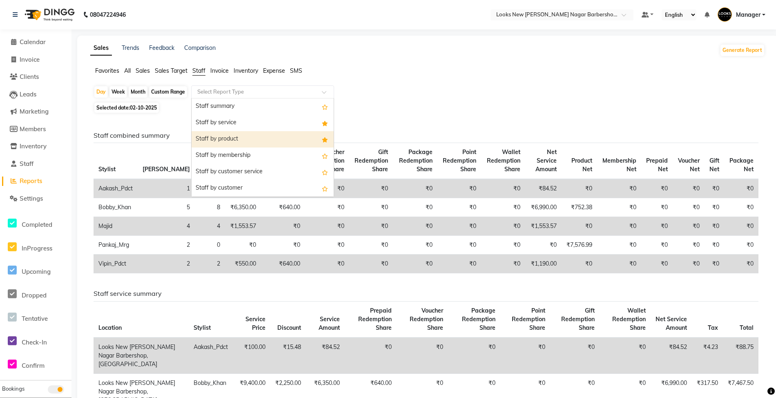
click at [218, 136] on div "Staff by product" at bounding box center [262, 139] width 142 height 16
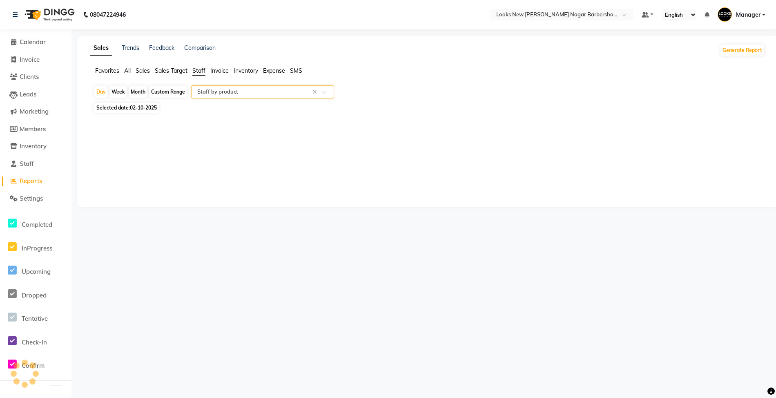
select select "full_report"
select select "csv"
click at [758, 48] on button "Generate Report" at bounding box center [742, 49] width 44 height 11
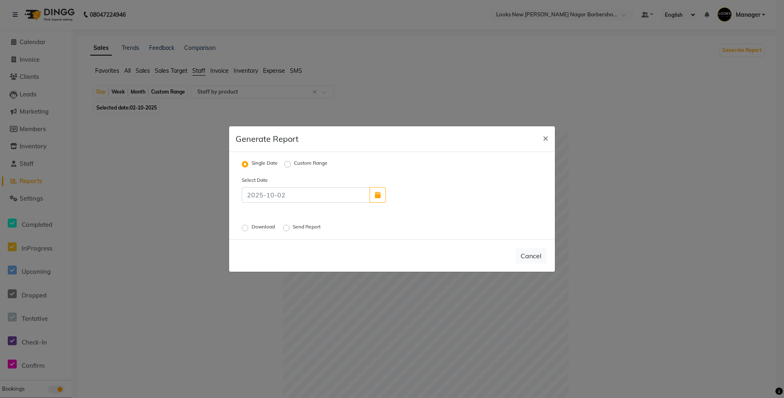
click at [253, 229] on label "Download" at bounding box center [263, 228] width 25 height 10
click at [249, 229] on input "Download" at bounding box center [246, 228] width 6 height 6
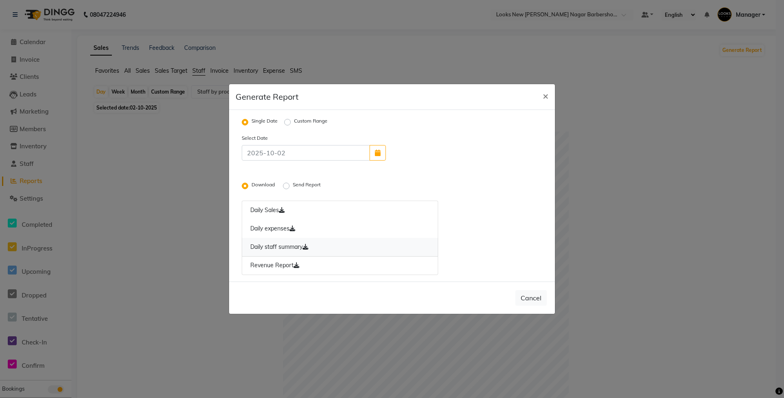
click at [271, 249] on link "Daily staff summary" at bounding box center [340, 247] width 196 height 19
click at [531, 303] on button "Cancel" at bounding box center [530, 298] width 31 height 16
radio input "false"
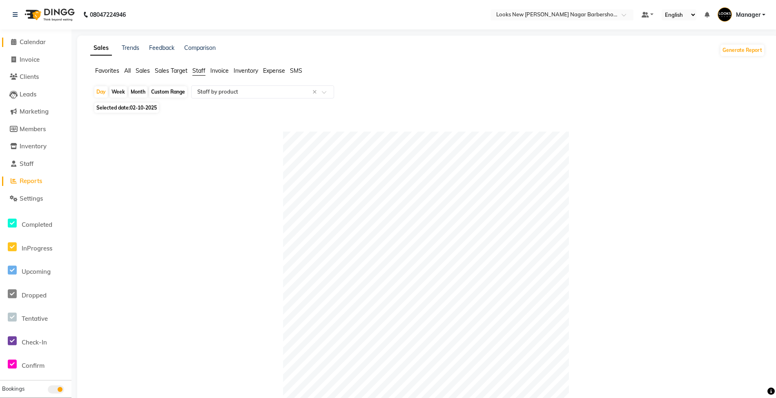
click at [35, 40] on span "Calendar" at bounding box center [33, 42] width 26 height 8
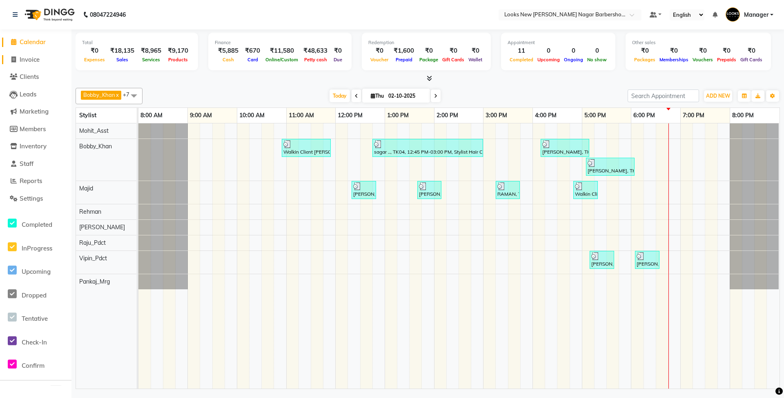
click at [30, 60] on span "Invoice" at bounding box center [30, 60] width 20 height 8
select select "service"
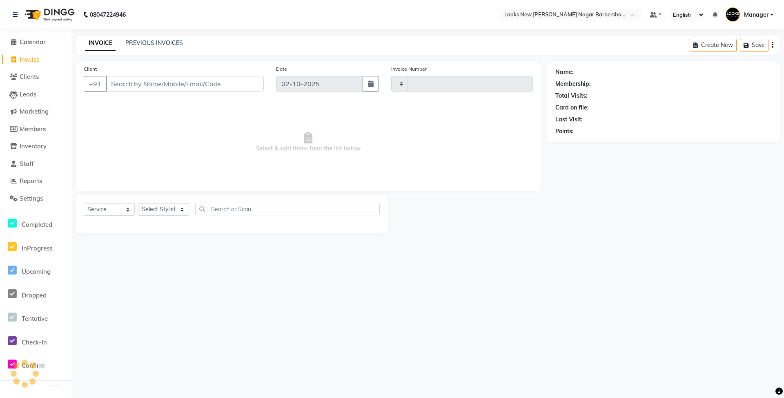
type input "7488"
select select "8705"
click at [43, 42] on span "Calendar" at bounding box center [33, 42] width 26 height 8
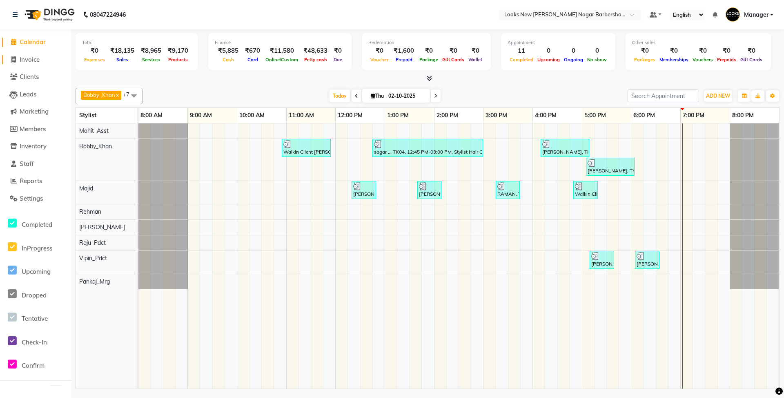
click at [36, 63] on link "Invoice" at bounding box center [35, 59] width 67 height 9
select select "service"
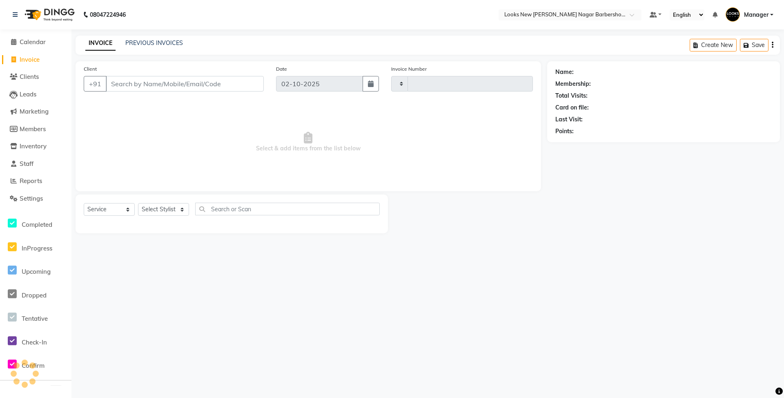
type input "7488"
select select "8705"
click at [180, 207] on select "Select Stylist Aakash_Pdct [PERSON_NAME] [PERSON_NAME] [PERSON_NAME] Counter_Sa…" at bounding box center [163, 209] width 51 height 13
select select "87355"
click at [138, 203] on select "Select Stylist Aakash_Pdct [PERSON_NAME] [PERSON_NAME] [PERSON_NAME] Counter_Sa…" at bounding box center [163, 209] width 51 height 13
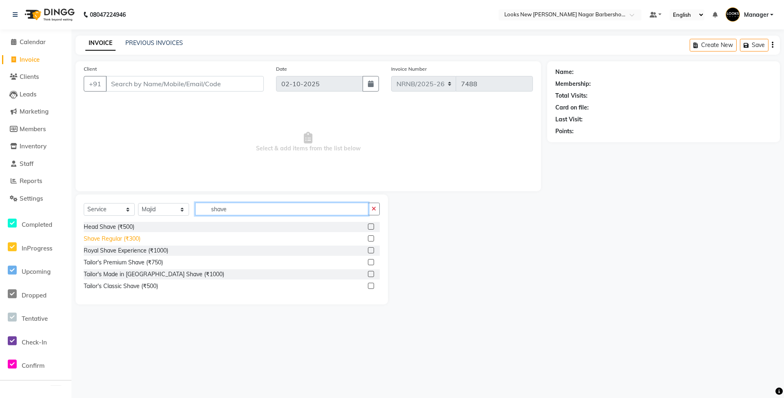
type input "shave"
click at [129, 237] on div "Shave Regular (₹300)" at bounding box center [112, 238] width 57 height 9
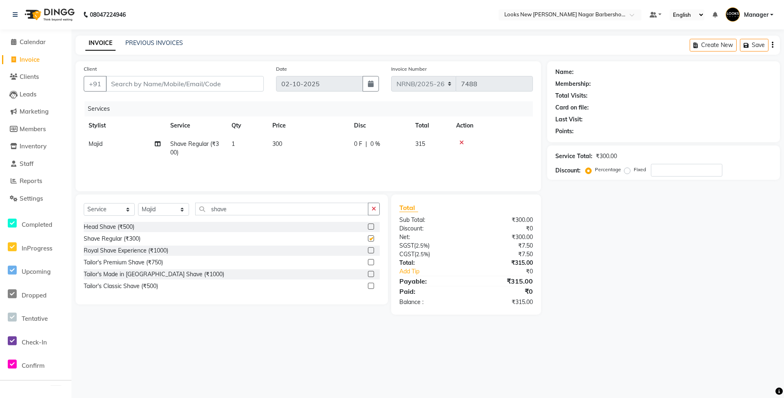
checkbox input "false"
drag, startPoint x: 238, startPoint y: 211, endPoint x: 180, endPoint y: 214, distance: 58.5
click at [180, 214] on div "Select Service Product Membership Package Voucher Prepaid Gift Card Select Styl…" at bounding box center [232, 211] width 296 height 19
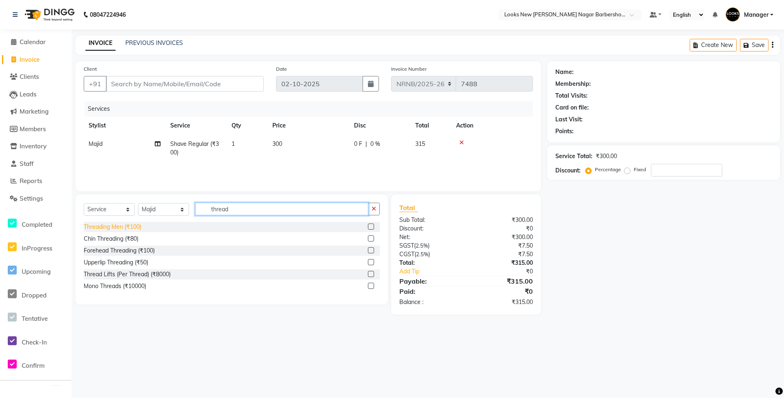
type input "thread"
click at [119, 224] on div "Threading Men (₹100)" at bounding box center [113, 226] width 58 height 9
checkbox input "false"
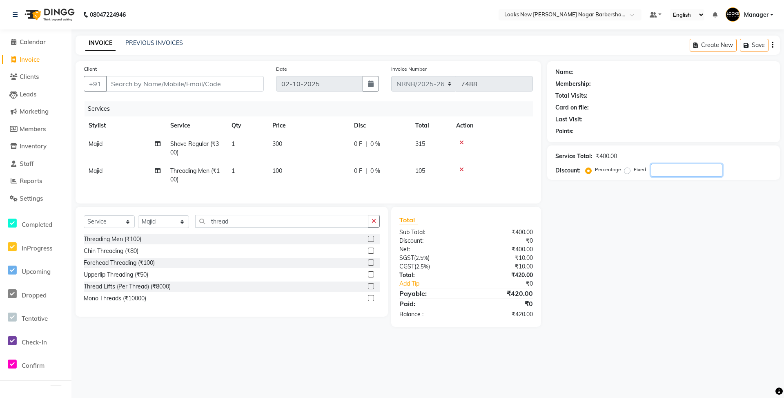
click at [677, 172] on input "number" at bounding box center [686, 170] width 71 height 13
click at [542, 162] on div "Client +91 Date 02-10-2025 Invoice Number NRNB/2025-26 V/2025 V/2025-26 7488 Se…" at bounding box center [308, 193] width 478 height 265
click at [673, 172] on input "20" at bounding box center [686, 170] width 71 height 13
type input "2"
type input "30"
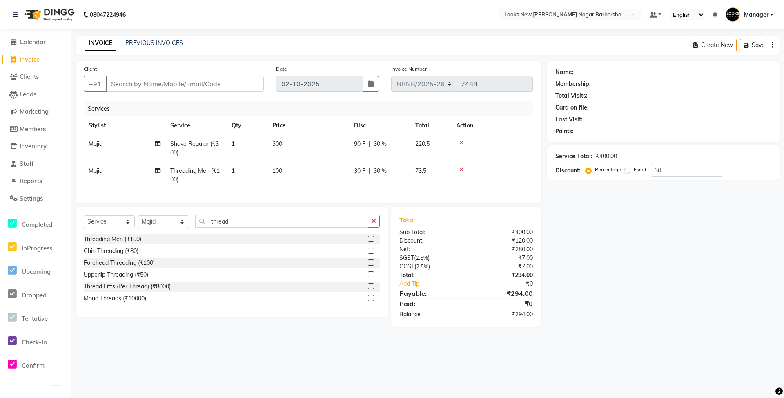
click at [592, 248] on div "Name: Membership: Total Visits: Card on file: Last Visit: Points: Service Total…" at bounding box center [666, 193] width 239 height 265
click at [141, 79] on input "Client" at bounding box center [185, 84] width 158 height 16
type input "1"
type input "0"
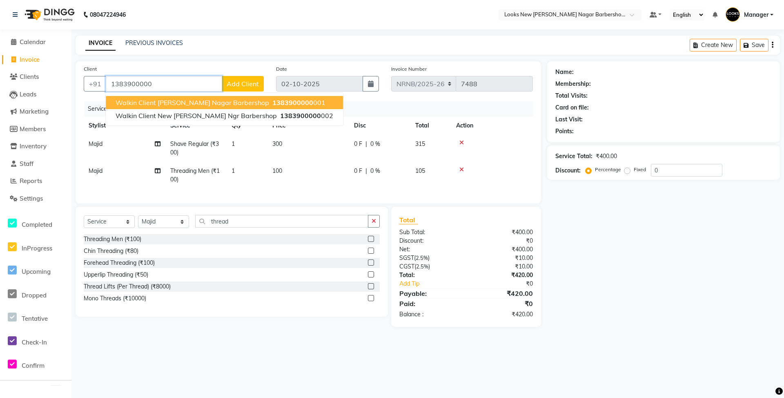
click at [182, 104] on span "Walkin Client Rajinder Nagar Barbershop" at bounding box center [192, 102] width 153 height 8
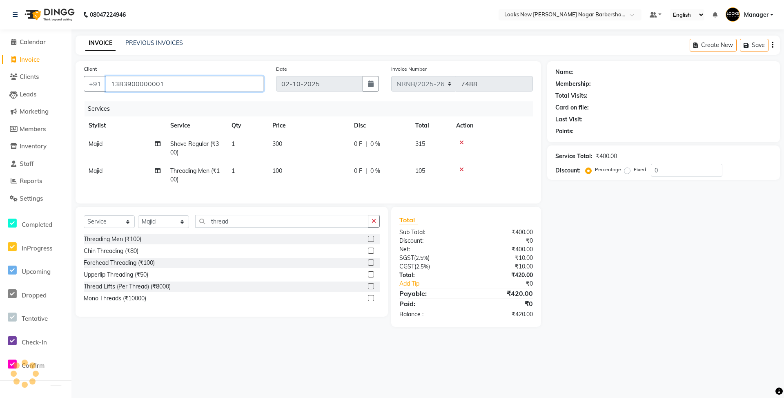
type input "1383900000001"
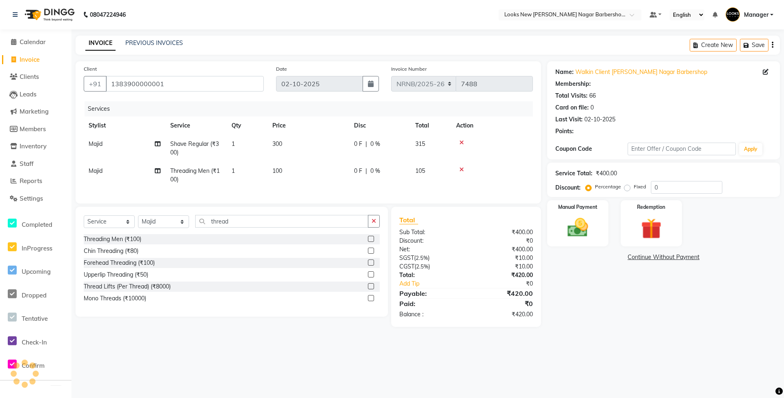
select select "1: Object"
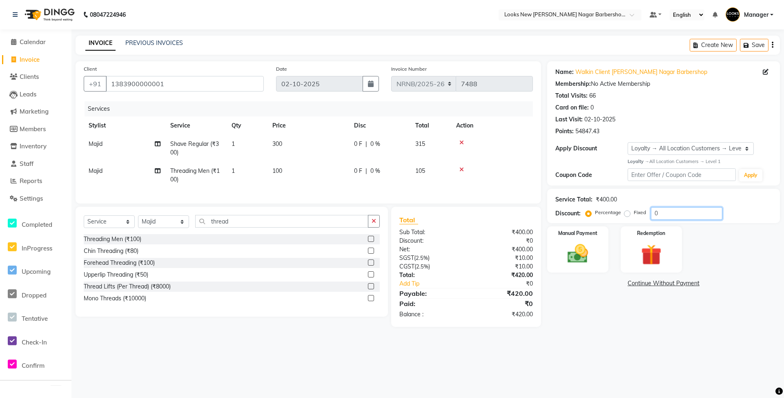
drag, startPoint x: 694, startPoint y: 212, endPoint x: 487, endPoint y: 218, distance: 207.0
click at [487, 218] on div "Client +91 1383900000001 Date 02-10-2025 Invoice Number NRNB/2025-26 V/2025 V/2…" at bounding box center [427, 193] width 716 height 265
type input "30"
click at [575, 252] on img at bounding box center [577, 253] width 35 height 25
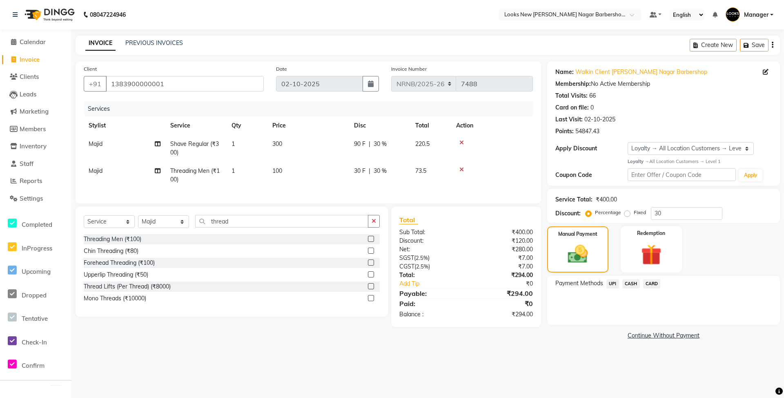
click at [632, 282] on span "CASH" at bounding box center [631, 283] width 18 height 9
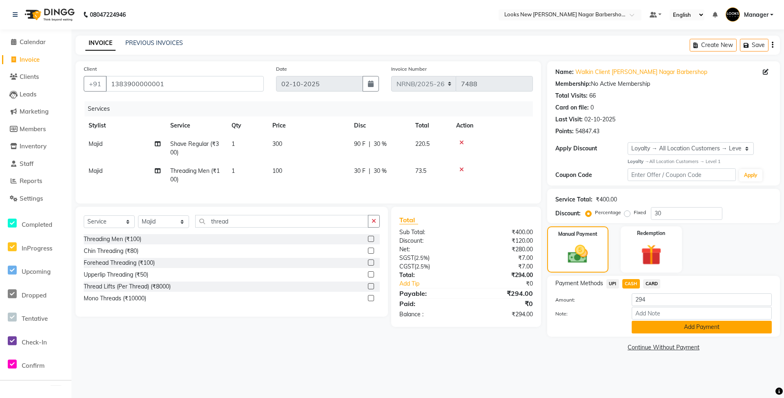
click at [649, 327] on button "Add Payment" at bounding box center [701, 326] width 140 height 13
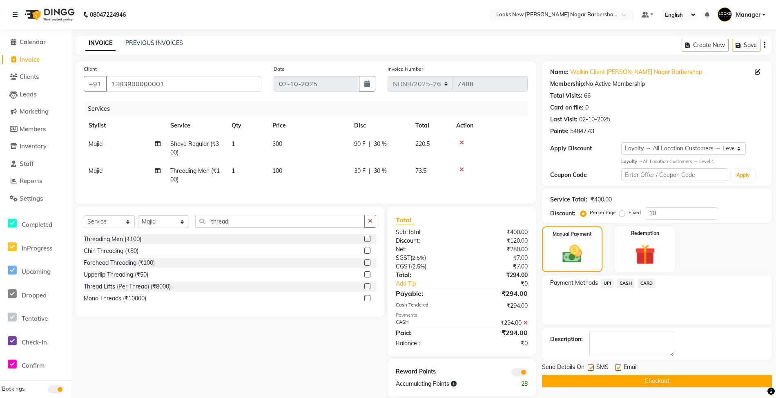
click at [669, 382] on button "Checkout" at bounding box center [657, 380] width 230 height 13
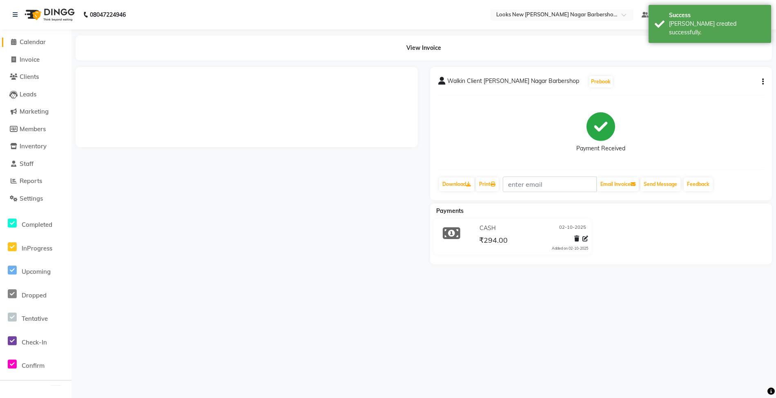
click at [36, 44] on span "Calendar" at bounding box center [33, 42] width 26 height 8
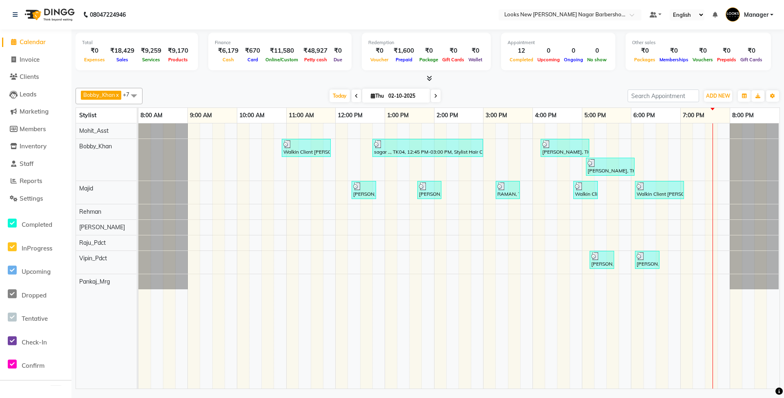
click at [87, 76] on div at bounding box center [428, 78] width 704 height 9
click at [36, 59] on span "Invoice" at bounding box center [30, 60] width 20 height 8
select select "service"
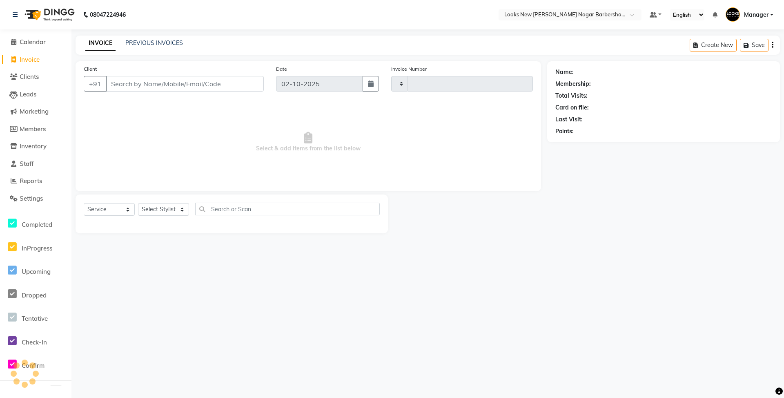
type input "7489"
select select "8705"
click at [153, 212] on select "Select Stylist" at bounding box center [163, 209] width 51 height 13
select select "87355"
click at [138, 203] on select "Select Stylist Aakash_Pdct Afsar Ahmed Ashmita Ayesha Bobby_Asst Bobby_Khan Cou…" at bounding box center [163, 209] width 51 height 13
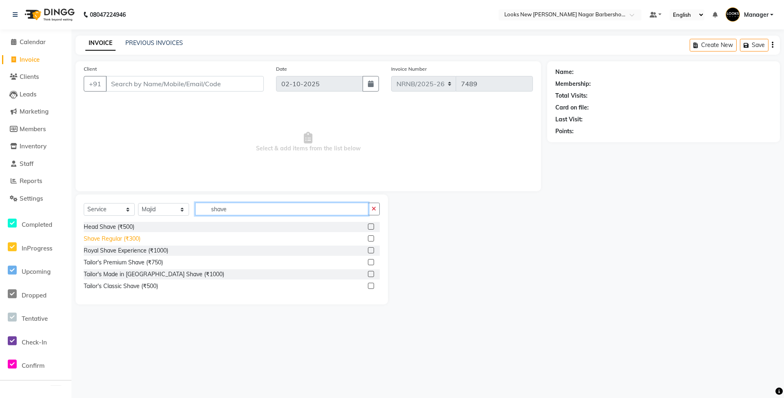
type input "shave"
click at [130, 237] on div "Shave Regular (₹300)" at bounding box center [112, 238] width 57 height 9
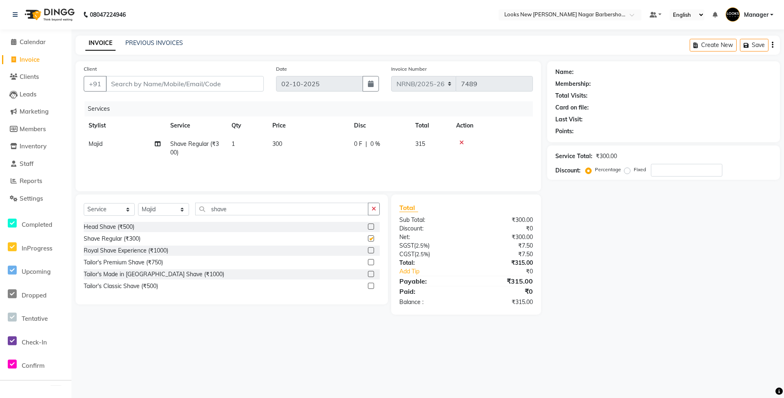
checkbox input "false"
drag, startPoint x: 234, startPoint y: 203, endPoint x: 197, endPoint y: 214, distance: 38.7
click at [197, 214] on input "shave" at bounding box center [281, 208] width 173 height 13
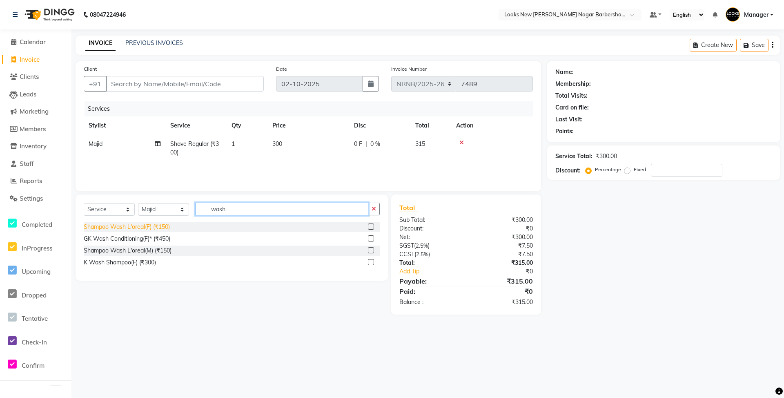
type input "wash"
click at [150, 227] on div "Shampoo Wash L'oreal(F) (₹150)" at bounding box center [127, 226] width 86 height 9
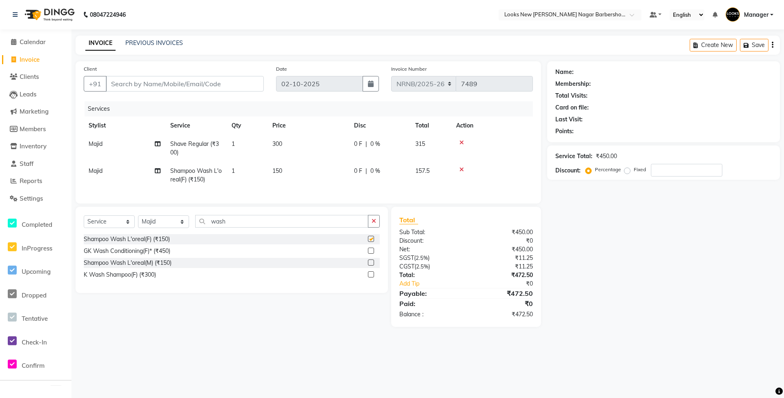
checkbox input "false"
drag, startPoint x: 696, startPoint y: 170, endPoint x: 658, endPoint y: 174, distance: 37.4
click at [658, 174] on input "number" at bounding box center [686, 170] width 71 height 13
type input "20"
click at [167, 82] on input "Client" at bounding box center [185, 84] width 158 height 16
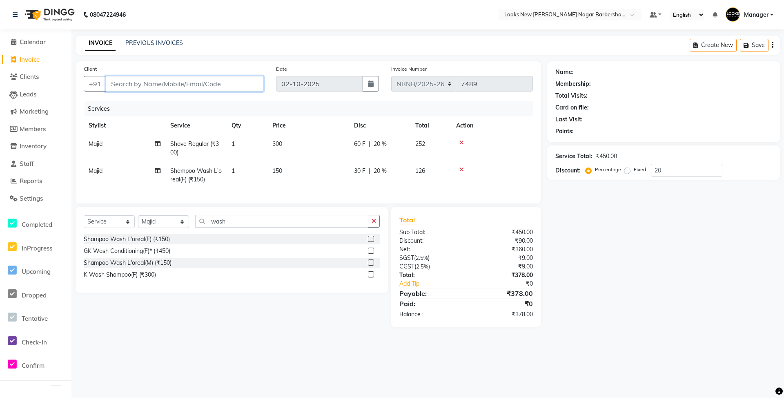
type input "1"
type input "0"
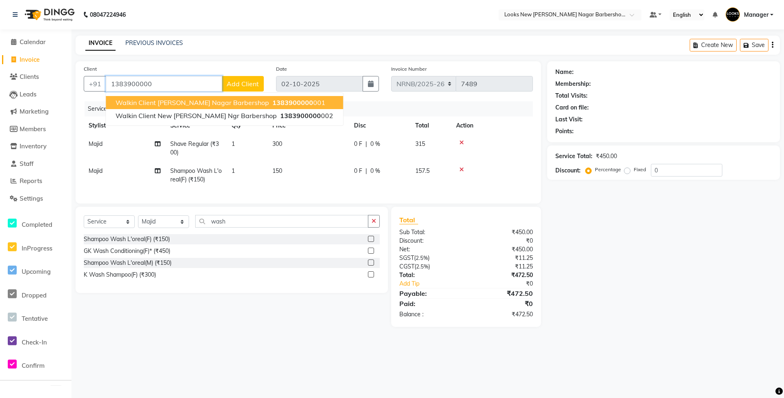
click at [165, 103] on span "Walkin Client Rajinder Nagar Barbershop" at bounding box center [192, 102] width 153 height 8
type input "1383900000001"
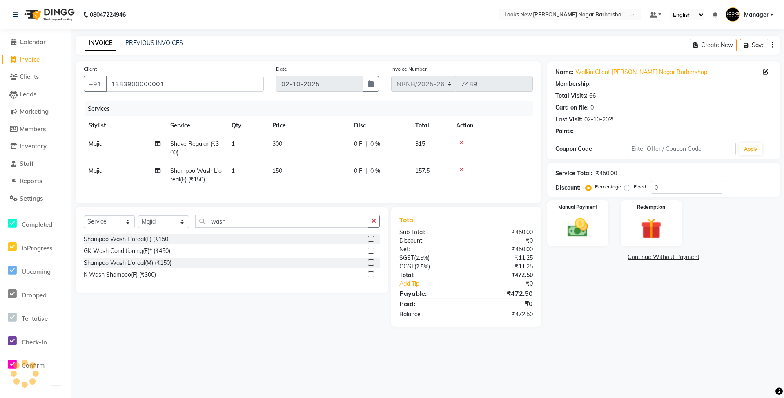
select select "1: Object"
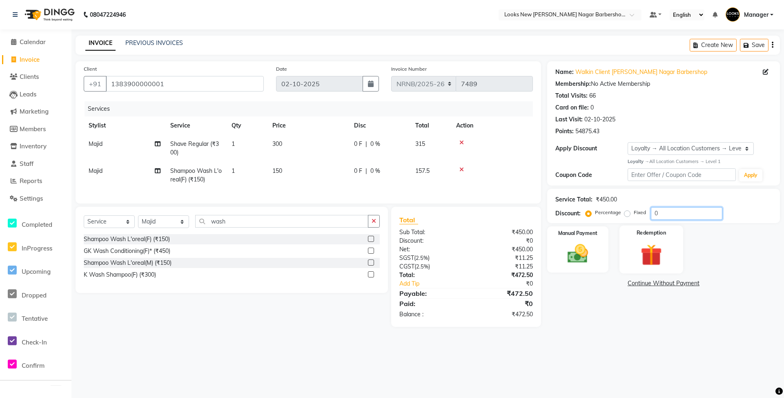
drag, startPoint x: 679, startPoint y: 211, endPoint x: 631, endPoint y: 228, distance: 51.4
click at [631, 228] on div "Name: Walkin Client Rajinder Nagar Barbershop Membership: No Active Membership …" at bounding box center [666, 193] width 239 height 265
type input "20"
click at [526, 144] on div at bounding box center [492, 143] width 72 height 6
click at [580, 266] on img at bounding box center [577, 253] width 35 height 25
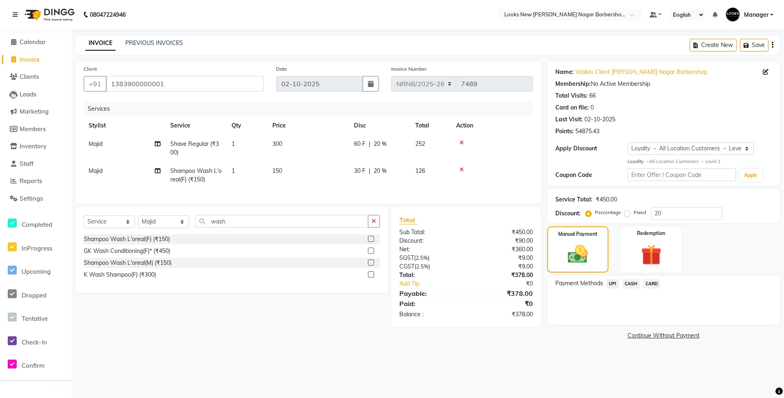
click at [629, 285] on span "CASH" at bounding box center [631, 283] width 18 height 9
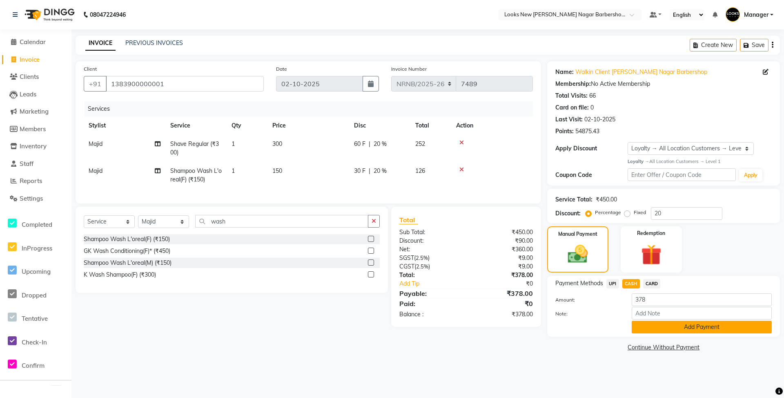
click at [650, 329] on button "Add Payment" at bounding box center [701, 326] width 140 height 13
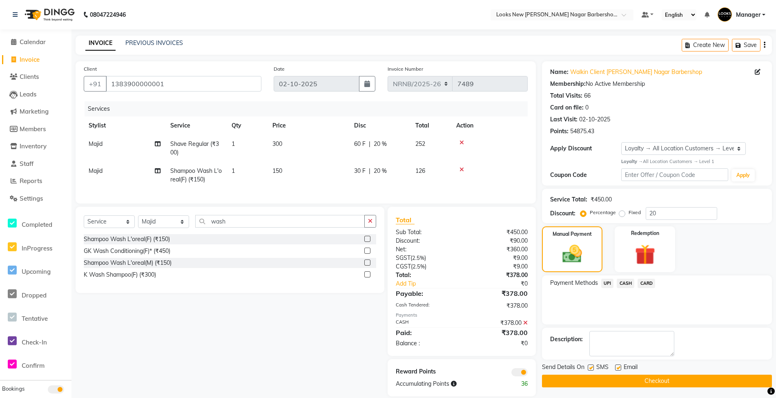
click at [660, 383] on button "Checkout" at bounding box center [657, 380] width 230 height 13
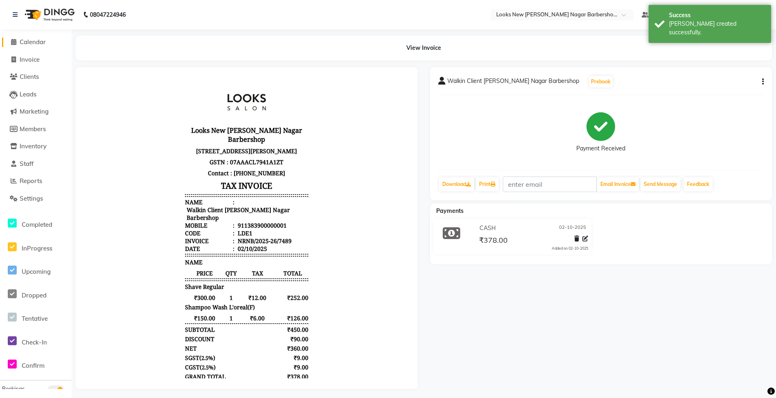
click at [30, 45] on span "Calendar" at bounding box center [33, 42] width 26 height 8
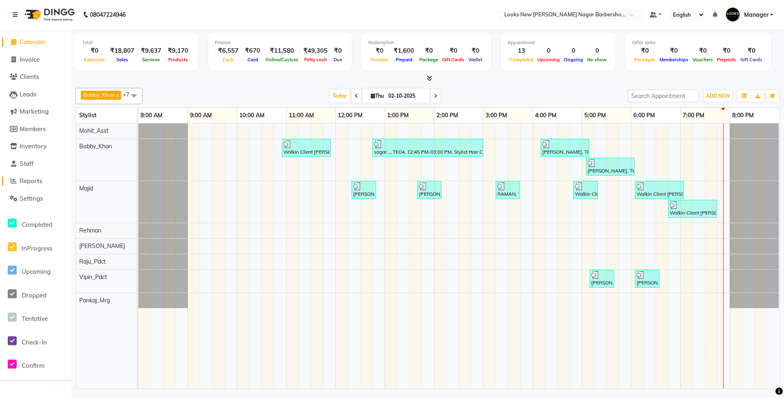
click at [27, 183] on span "Reports" at bounding box center [31, 181] width 22 height 8
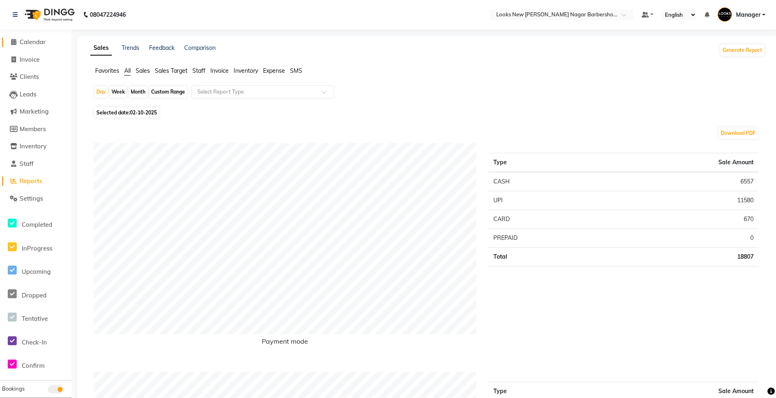
click at [36, 43] on span "Calendar" at bounding box center [33, 42] width 26 height 8
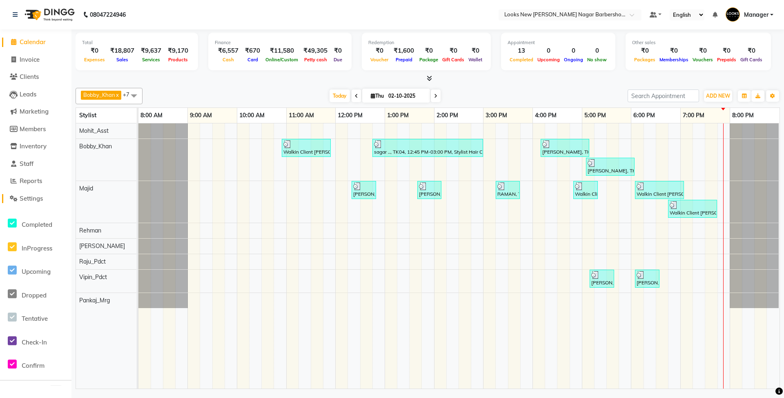
click at [40, 201] on span "Settings" at bounding box center [31, 198] width 23 height 8
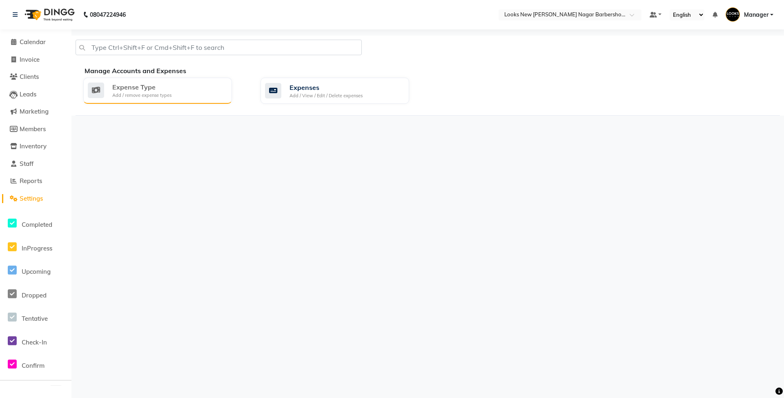
click at [158, 89] on div "Expense Type" at bounding box center [141, 87] width 59 height 10
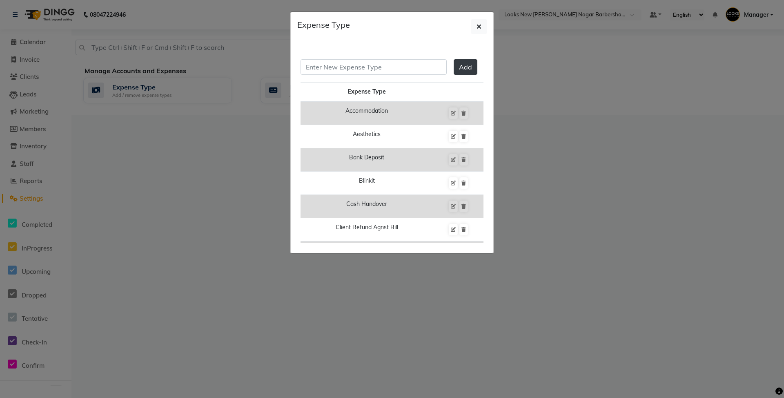
click at [594, 145] on ngb-modal-window "Expense Type Add Expense Type Accommodation Aesthetics Bank Deposit Blinkit Cas…" at bounding box center [392, 199] width 784 height 398
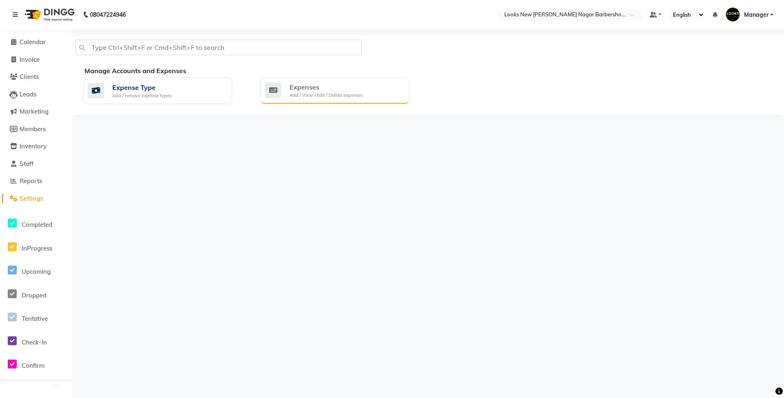
click at [317, 89] on div "Expenses" at bounding box center [325, 87] width 73 height 10
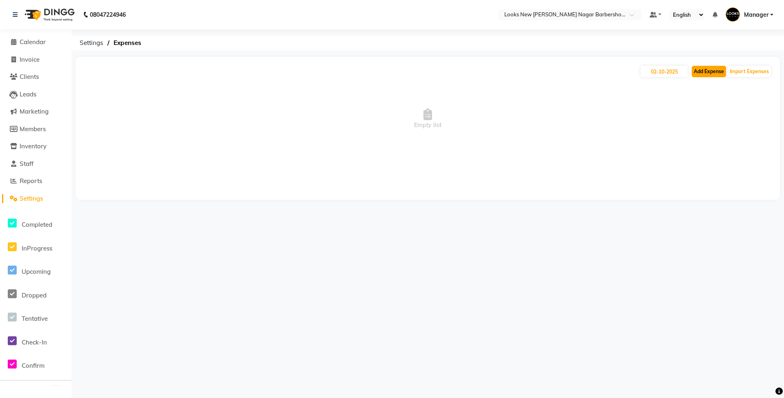
click at [705, 69] on button "Add Expense" at bounding box center [708, 71] width 34 height 11
select select "1"
select select "7917"
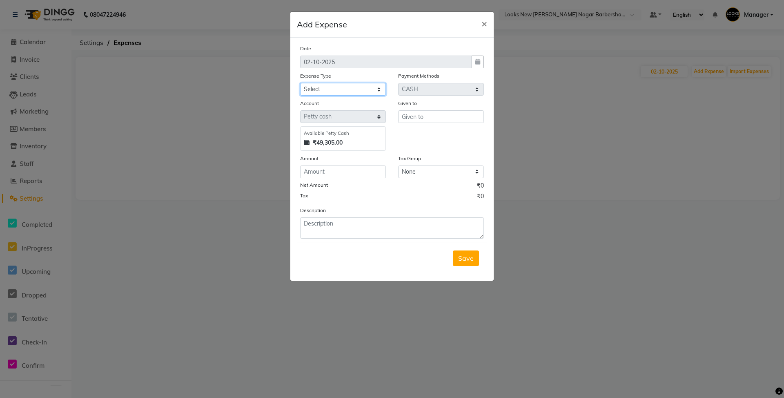
select select "5010"
type input "Counter_Sales"
type input "4000"
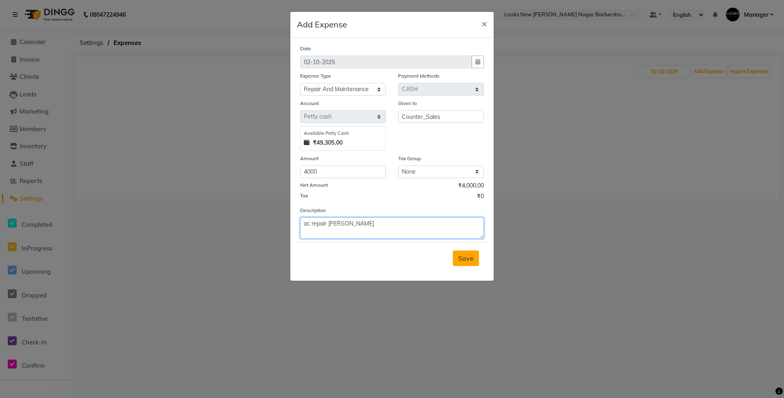
type textarea "ac repair rajesh"
click at [453, 263] on button "Save" at bounding box center [466, 258] width 26 height 16
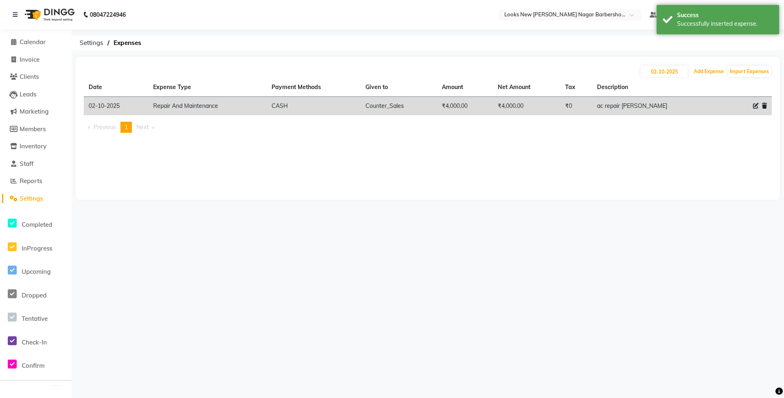
click at [706, 71] on button "Add Expense" at bounding box center [708, 71] width 34 height 11
select select "1"
select select "7917"
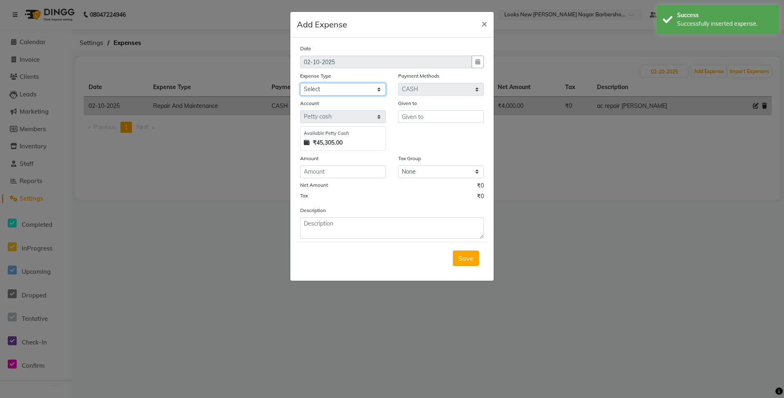
select select "22746"
type input "Counter_Sales"
type input "350"
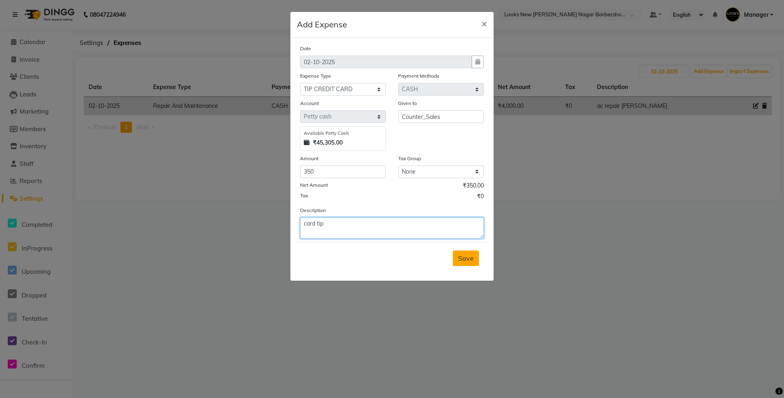
type textarea "card tip"
click at [456, 265] on button "Save" at bounding box center [466, 258] width 26 height 16
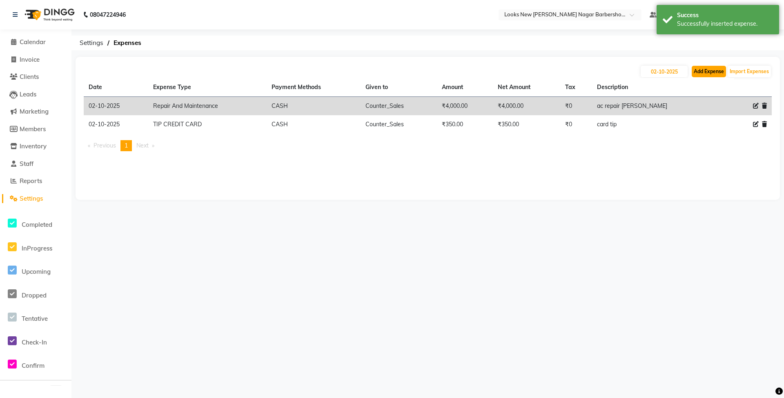
click at [709, 67] on button "Add Expense" at bounding box center [708, 71] width 34 height 11
select select "1"
select select "7917"
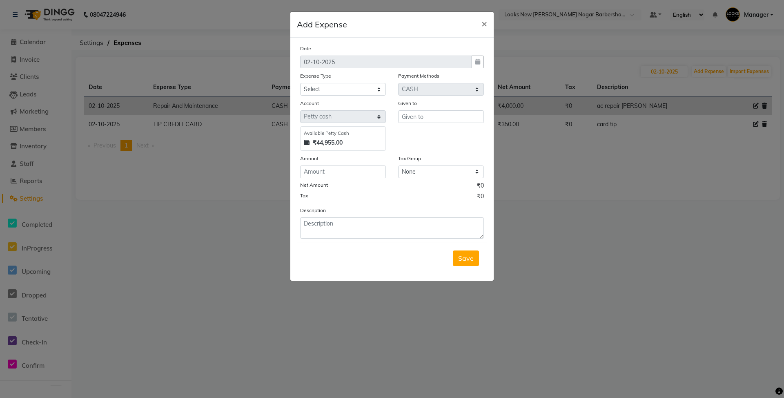
click at [347, 86] on select "Select Accommodation Aesthetics Bank Deposit BLINKIT Cash Handover Client Refun…" at bounding box center [343, 89] width 86 height 13
select select "24888"
click at [300, 83] on select "Select Accommodation Aesthetics Bank Deposit BLINKIT Cash Handover Client Refun…" at bounding box center [343, 89] width 86 height 13
type input "Counter_Sales"
type input "40"
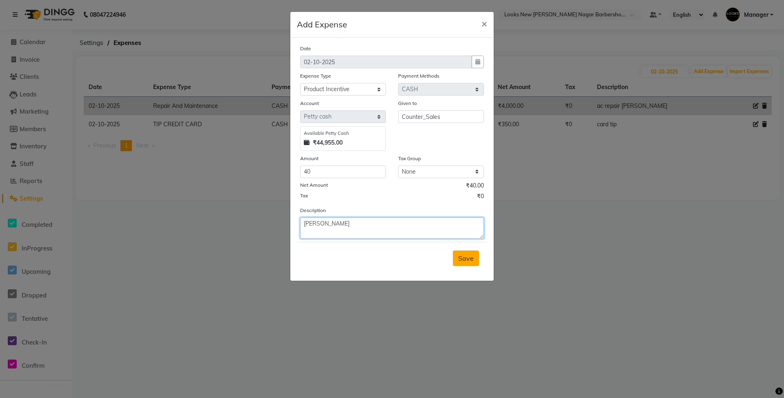
type textarea "bobby"
click at [461, 251] on button "Save" at bounding box center [466, 258] width 26 height 16
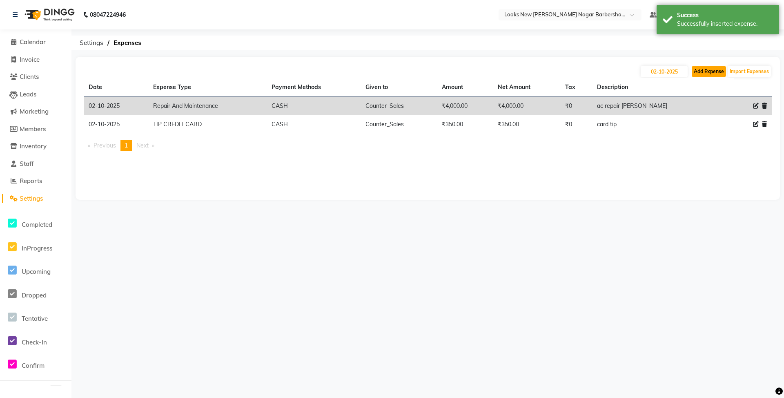
click at [716, 68] on button "Add Expense" at bounding box center [708, 71] width 34 height 11
select select "1"
select select "7917"
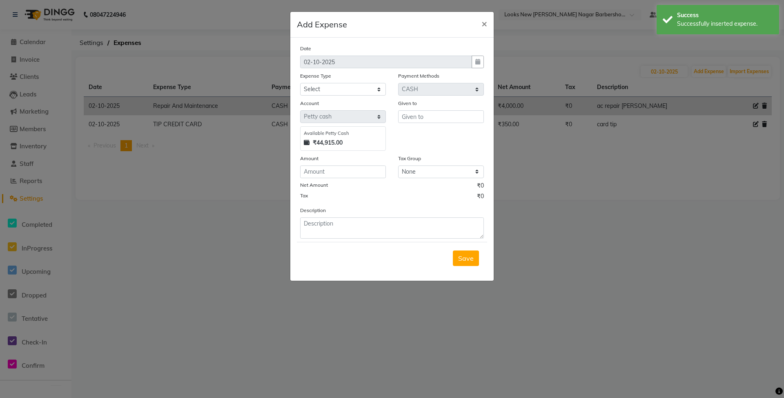
select select "21975"
type input "Counter_Sales"
type input "10000"
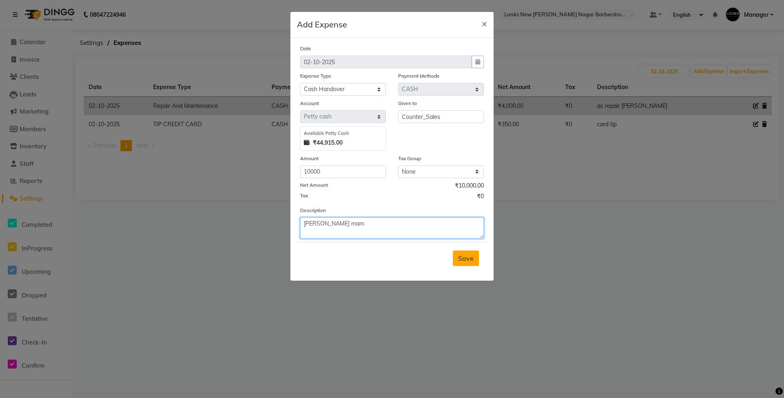
type textarea "sonali mam"
click at [467, 257] on span "Save" at bounding box center [466, 258] width 16 height 8
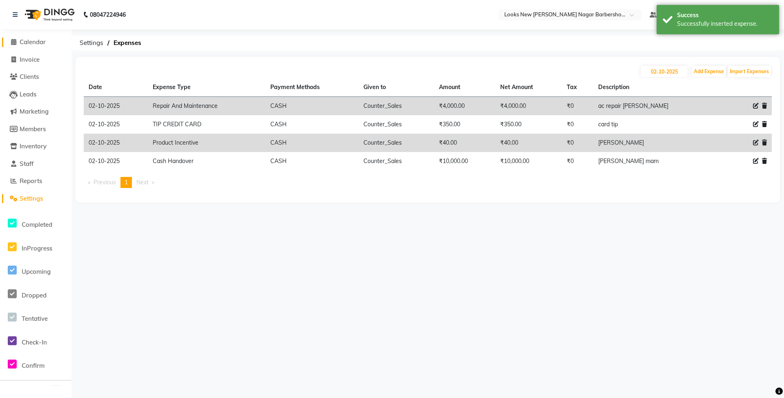
click at [30, 43] on span "Calendar" at bounding box center [33, 42] width 26 height 8
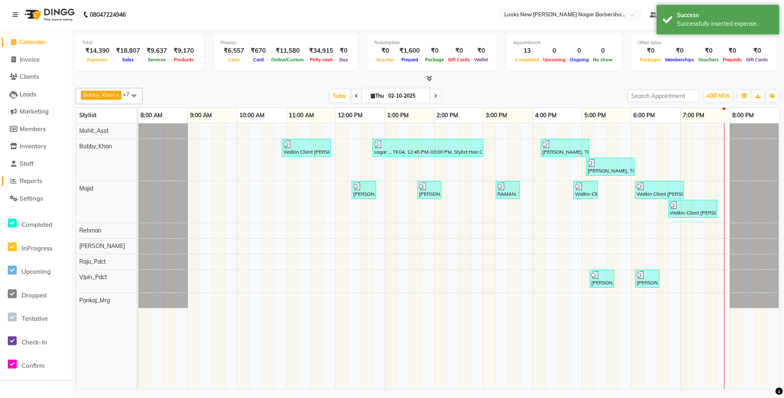
click at [30, 177] on span "Reports" at bounding box center [31, 181] width 22 height 8
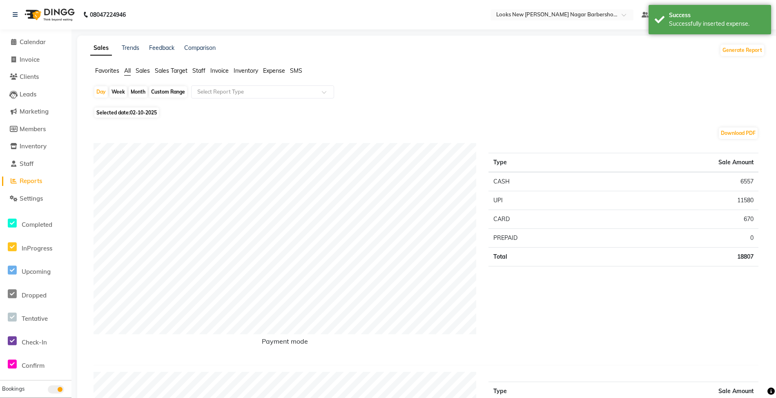
click at [204, 69] on span "Staff" at bounding box center [198, 70] width 13 height 7
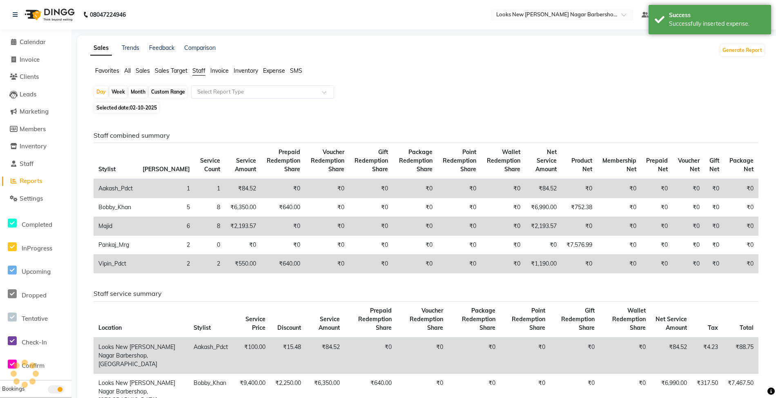
click at [235, 89] on input "text" at bounding box center [255, 92] width 118 height 8
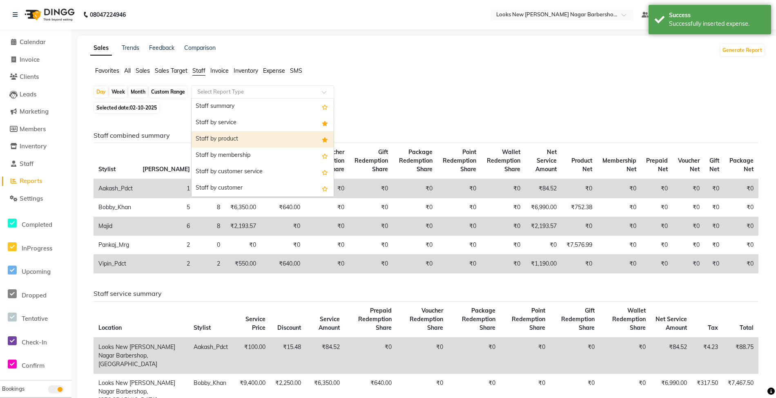
click at [231, 135] on div "Staff by product" at bounding box center [262, 139] width 142 height 16
select select "full_report"
select select "csv"
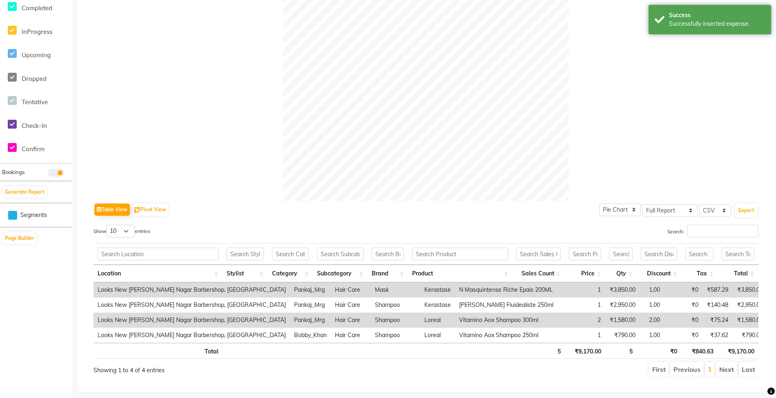
scroll to position [233, 0]
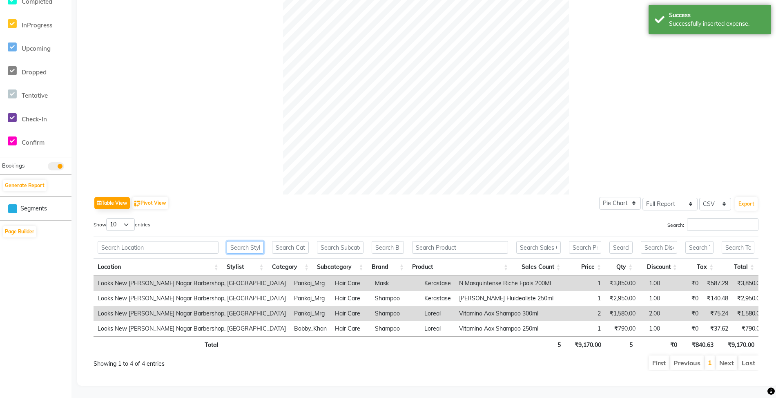
click at [239, 241] on input "text" at bounding box center [245, 247] width 37 height 13
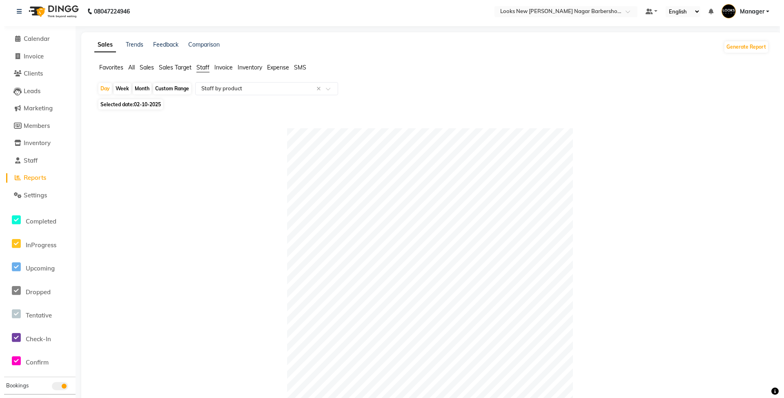
scroll to position [0, 0]
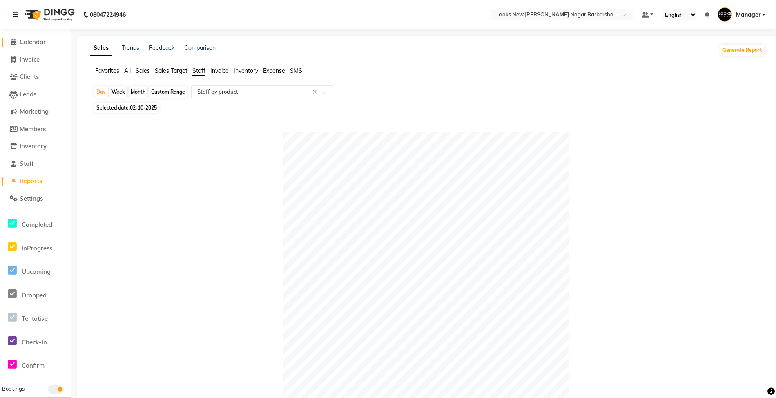
type input "pankaj"
click at [29, 42] on span "Calendar" at bounding box center [33, 42] width 26 height 8
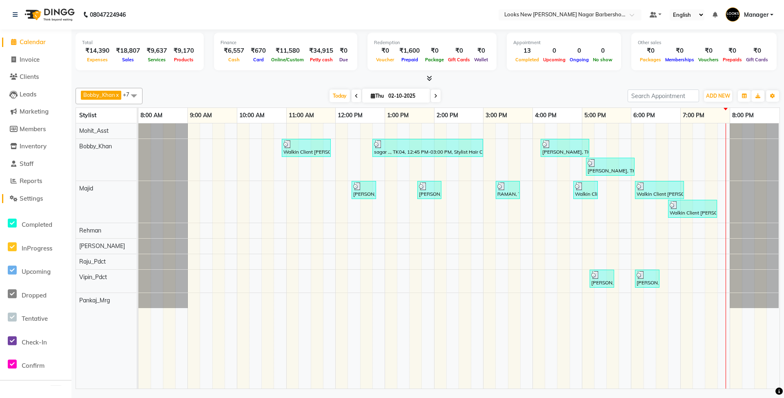
click at [30, 198] on span "Settings" at bounding box center [31, 198] width 23 height 8
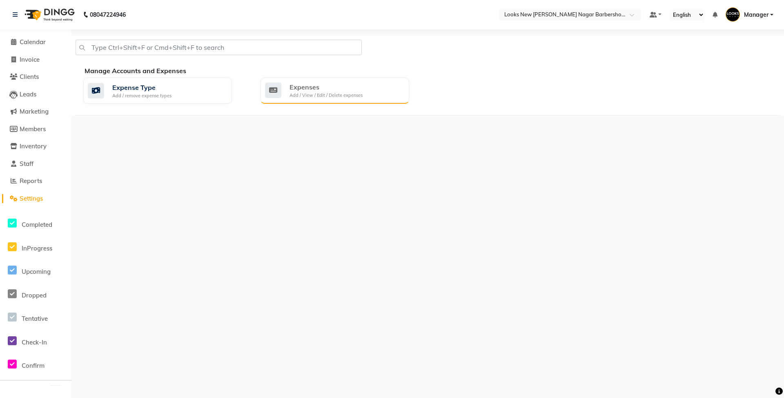
click at [301, 97] on div "Add / View / Edit / Delete expenses" at bounding box center [325, 95] width 73 height 7
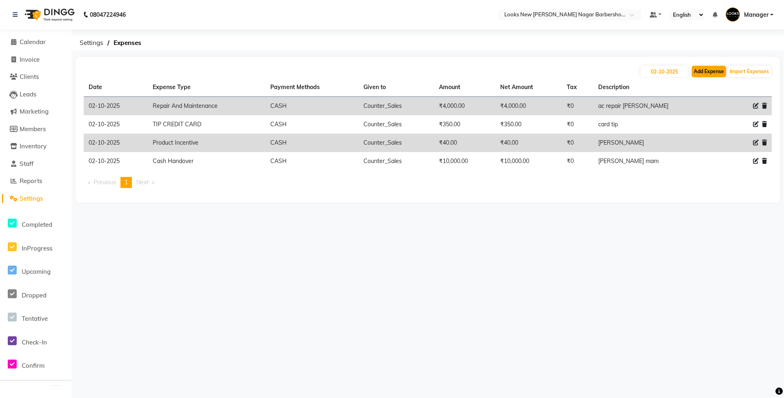
click at [714, 65] on div "02-10-2025 Add Expense Import Expenses Date Expense Type Payment Methods Given …" at bounding box center [428, 130] width 704 height 146
click at [713, 69] on button "Add Expense" at bounding box center [708, 71] width 34 height 11
select select "1"
select select "7917"
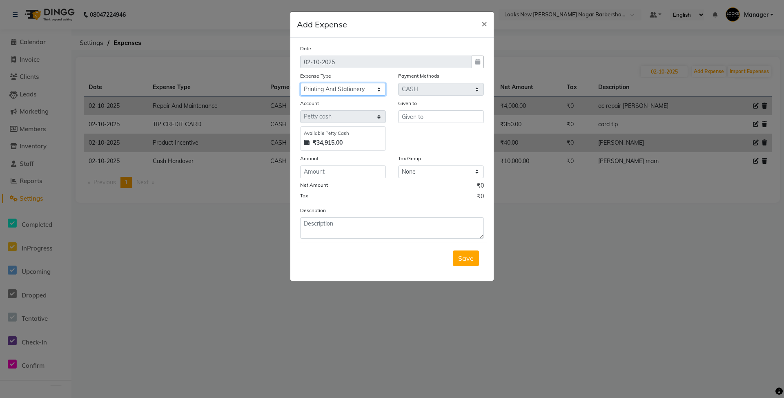
select select "24888"
type input "Counter_Sales"
type input "419"
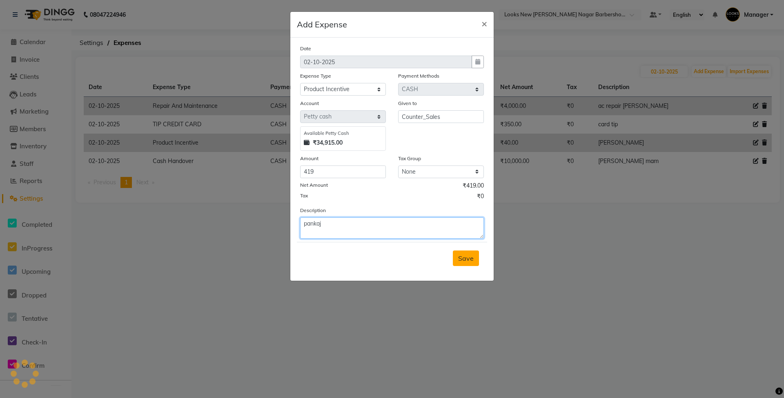
type textarea "pankaj"
click at [456, 262] on button "Save" at bounding box center [466, 258] width 26 height 16
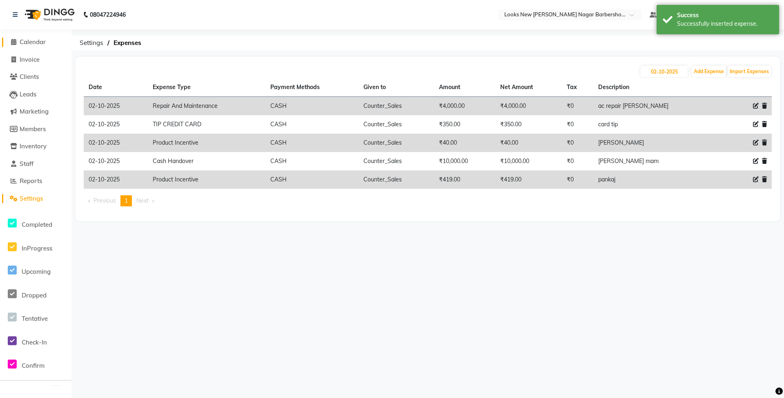
click at [32, 43] on span "Calendar" at bounding box center [33, 42] width 26 height 8
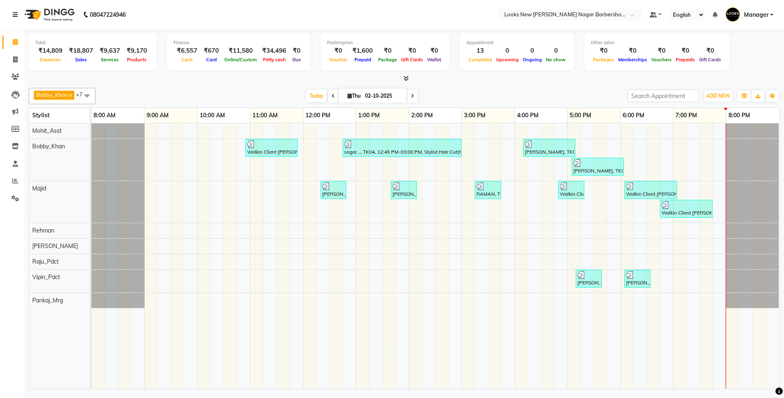
click at [16, 16] on icon at bounding box center [15, 15] width 5 height 6
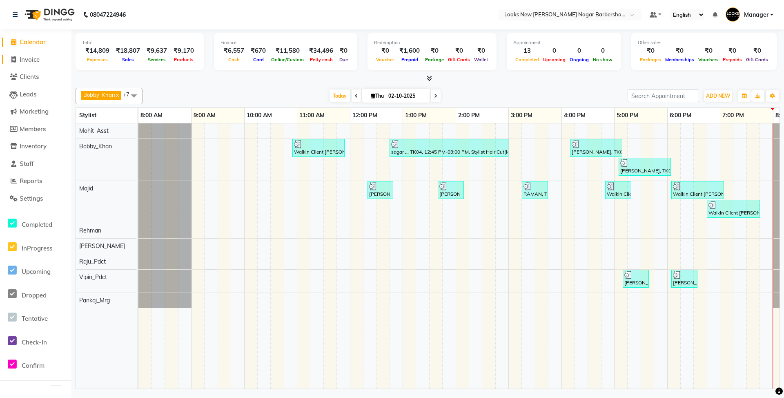
click at [42, 60] on link "Invoice" at bounding box center [35, 59] width 67 height 9
select select "service"
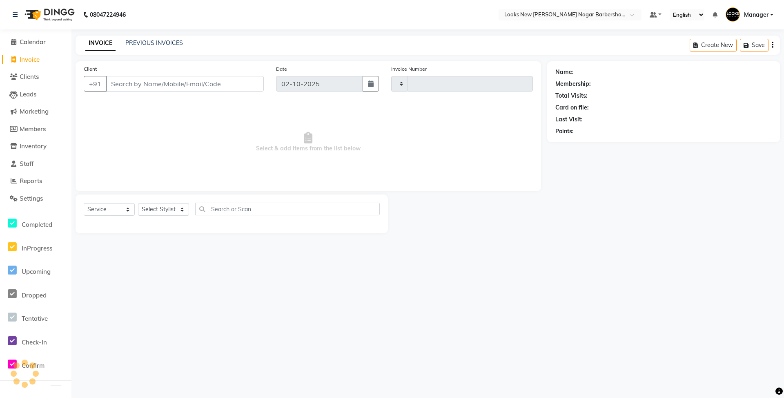
type input "7490"
select select "8705"
type input "7"
type input "9870353566"
click at [242, 81] on span "Add Client" at bounding box center [243, 84] width 32 height 8
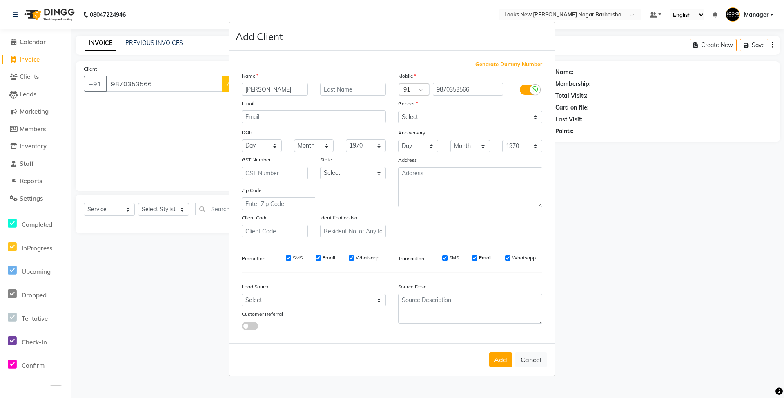
type input "[PERSON_NAME]"
click at [496, 116] on select "Select [DEMOGRAPHIC_DATA] [DEMOGRAPHIC_DATA] Other Prefer Not To Say" at bounding box center [470, 117] width 144 height 13
select select "[DEMOGRAPHIC_DATA]"
click at [398, 111] on select "Select [DEMOGRAPHIC_DATA] [DEMOGRAPHIC_DATA] Other Prefer Not To Say" at bounding box center [470, 117] width 144 height 13
click at [358, 176] on select "Select [GEOGRAPHIC_DATA] [GEOGRAPHIC_DATA] [GEOGRAPHIC_DATA] [GEOGRAPHIC_DATA] …" at bounding box center [353, 173] width 66 height 13
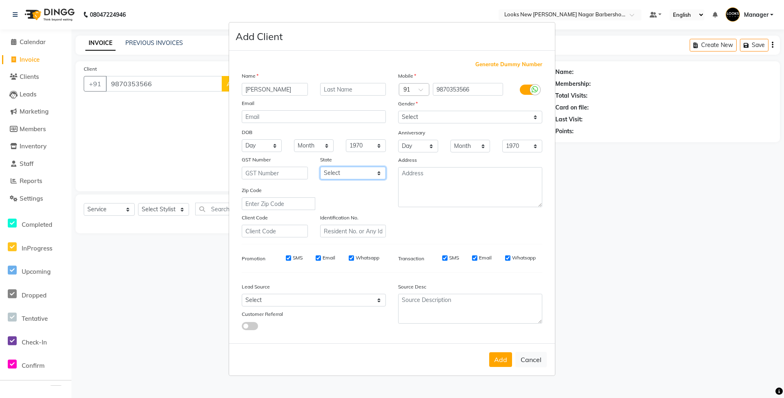
select select "10"
click at [320, 167] on select "Select [GEOGRAPHIC_DATA] [GEOGRAPHIC_DATA] [GEOGRAPHIC_DATA] [GEOGRAPHIC_DATA] …" at bounding box center [353, 173] width 66 height 13
click at [500, 365] on button "Add" at bounding box center [500, 359] width 23 height 15
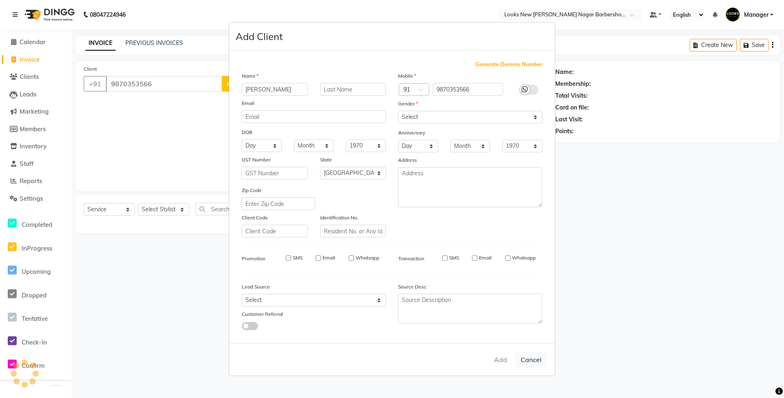
select select
select select "null"
select select
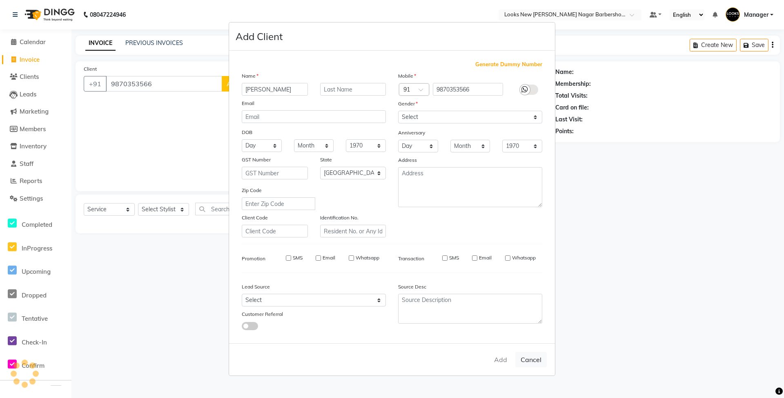
select select
checkbox input "false"
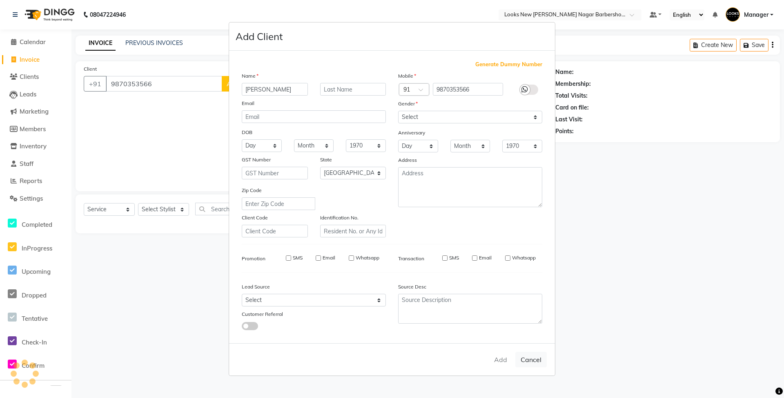
checkbox input "false"
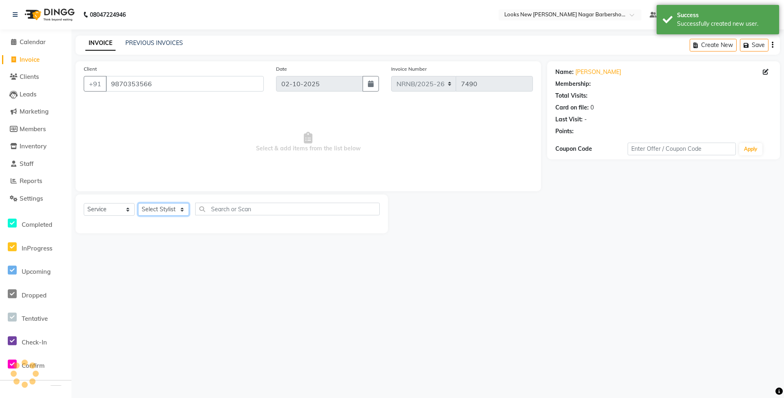
select select "1: Object"
click at [171, 210] on select "Select Stylist Aakash_Pdct [PERSON_NAME] [PERSON_NAME] [PERSON_NAME] Counter_Sa…" at bounding box center [163, 209] width 51 height 13
select select "87355"
click at [138, 203] on select "Select Stylist Aakash_Pdct [PERSON_NAME] [PERSON_NAME] [PERSON_NAME] Counter_Sa…" at bounding box center [163, 209] width 51 height 13
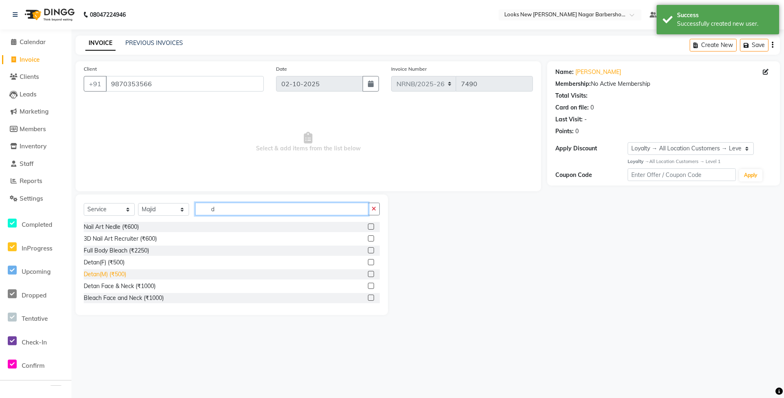
type input "d"
click at [112, 273] on div "Detan(M) (₹500)" at bounding box center [105, 274] width 42 height 9
checkbox input "false"
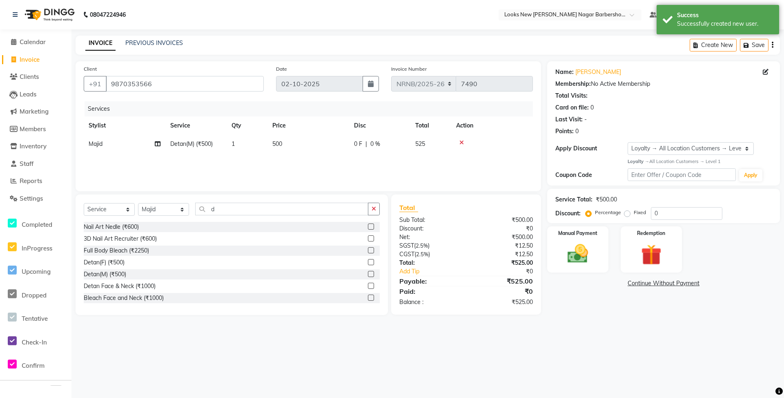
click at [283, 140] on td "500" at bounding box center [308, 144] width 82 height 18
select select "87355"
drag, startPoint x: 328, startPoint y: 148, endPoint x: 272, endPoint y: 157, distance: 57.0
click at [272, 157] on tr "Aakash_Pdct [PERSON_NAME] [PERSON_NAME] Counter_Sales [PERSON_NAME] Manager [PE…" at bounding box center [308, 150] width 449 height 31
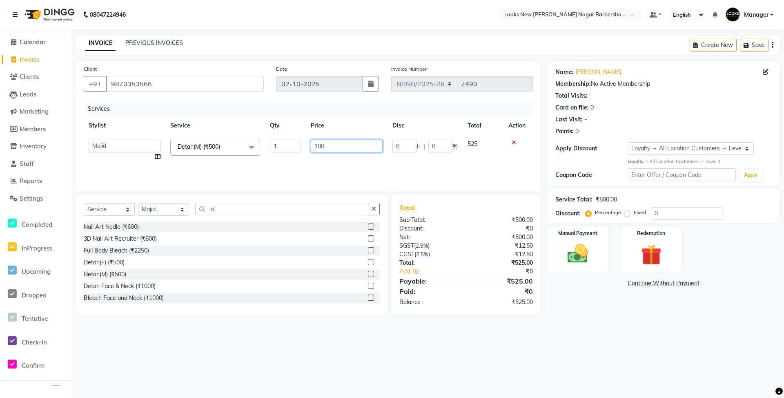
type input "1000"
click at [313, 167] on div "Services Stylist Service Qty Price Disc Total Action Aakash_Pdct [PERSON_NAME] …" at bounding box center [308, 142] width 449 height 82
click at [582, 263] on img at bounding box center [577, 253] width 35 height 25
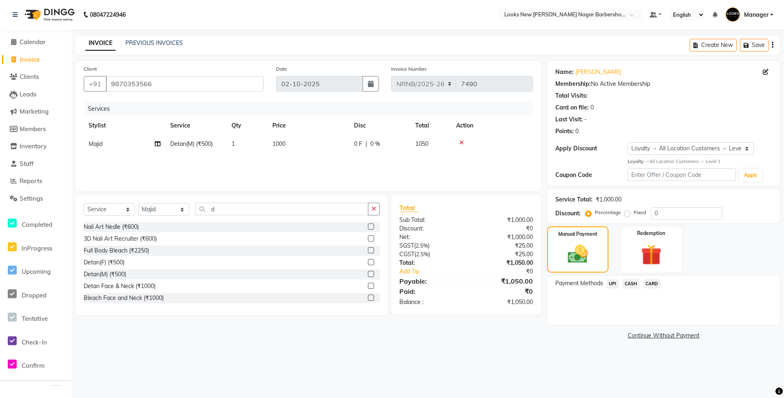
click at [613, 284] on span "UPI" at bounding box center [612, 283] width 13 height 9
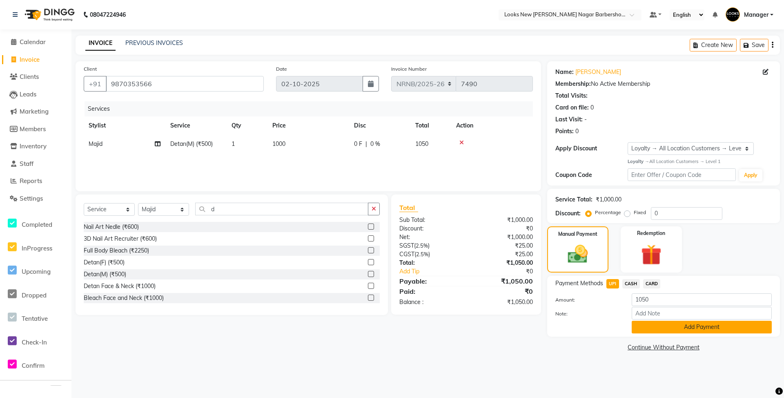
click at [633, 329] on button "Add Payment" at bounding box center [701, 326] width 140 height 13
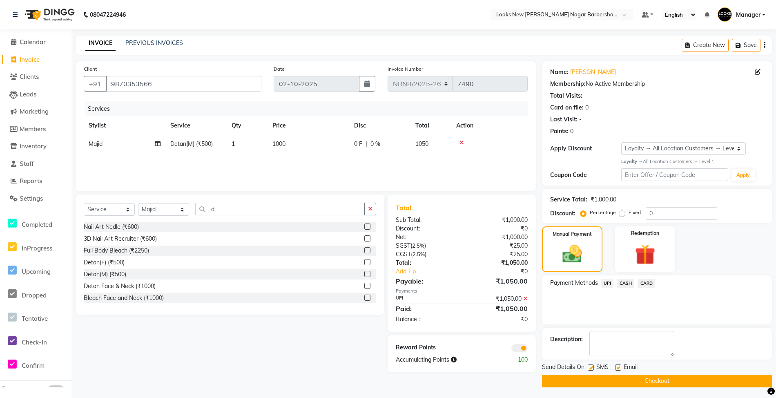
click at [637, 382] on button "Checkout" at bounding box center [657, 380] width 230 height 13
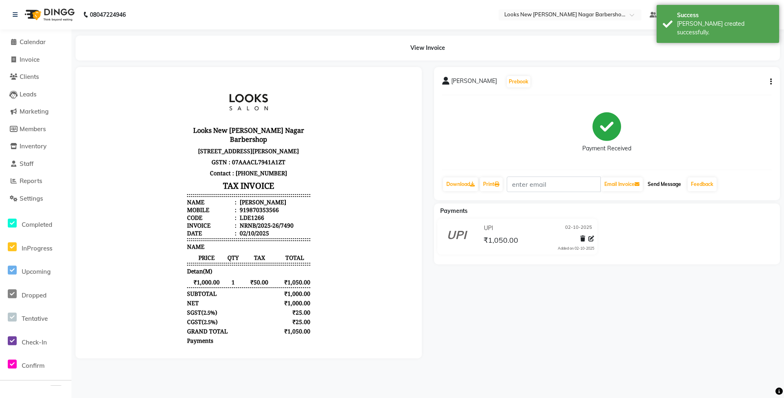
click at [674, 185] on button "Send Message" at bounding box center [664, 184] width 40 height 14
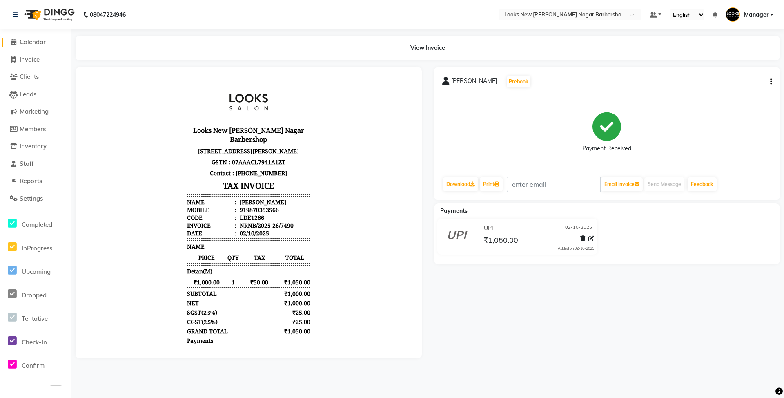
click at [25, 40] on span "Calendar" at bounding box center [33, 42] width 26 height 8
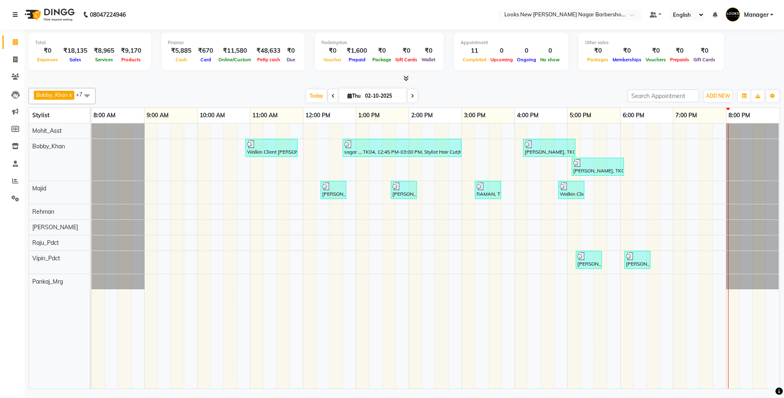
click at [18, 17] on link at bounding box center [17, 14] width 8 height 23
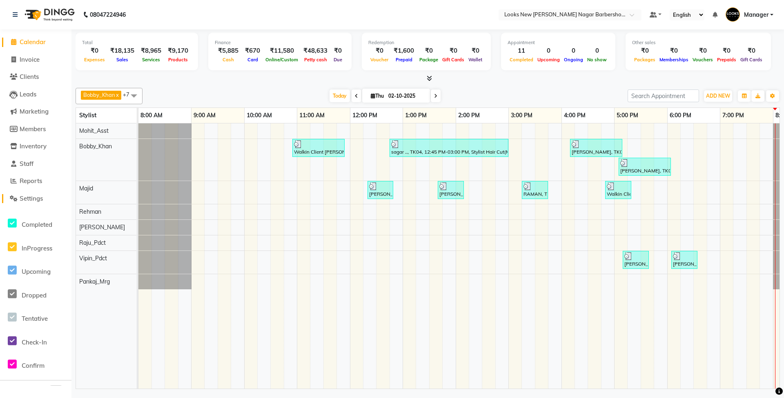
click at [35, 200] on span "Settings" at bounding box center [31, 198] width 23 height 8
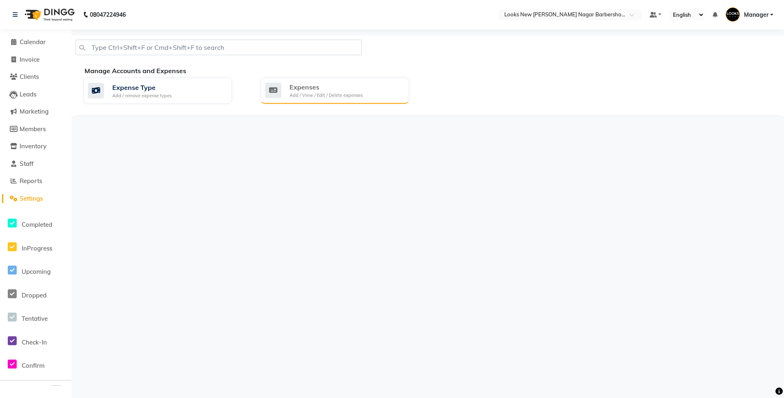
click at [327, 93] on div "Add / View / Edit / Delete expenses" at bounding box center [325, 95] width 73 height 7
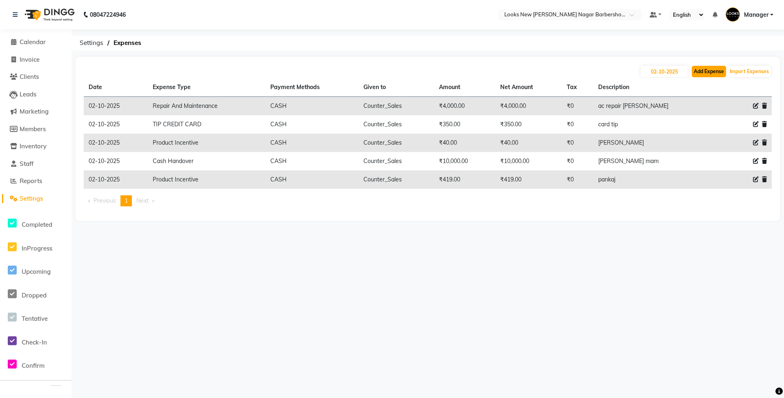
click at [714, 71] on button "Add Expense" at bounding box center [708, 71] width 34 height 11
select select "1"
select select "7917"
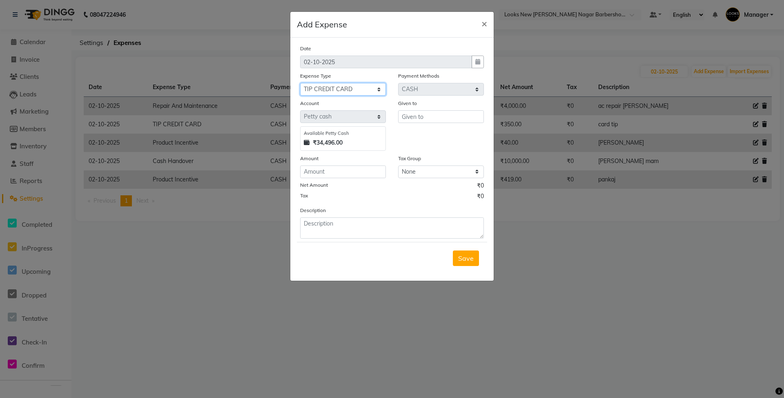
select select "24070"
type input "Counter_Sales"
type input "50"
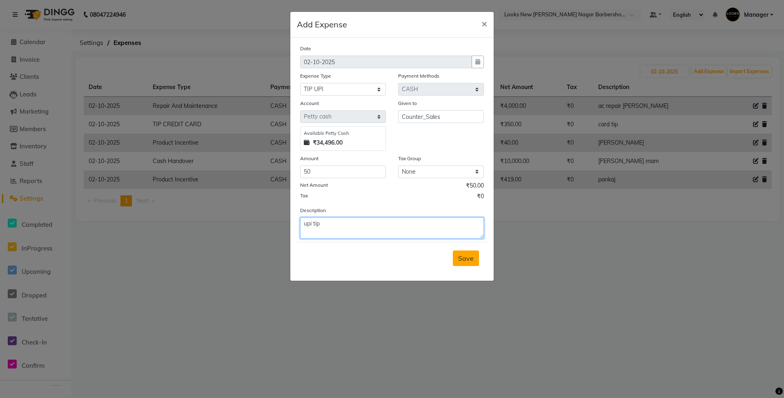
type textarea "upi tip"
click at [478, 251] on button "Save" at bounding box center [466, 258] width 26 height 16
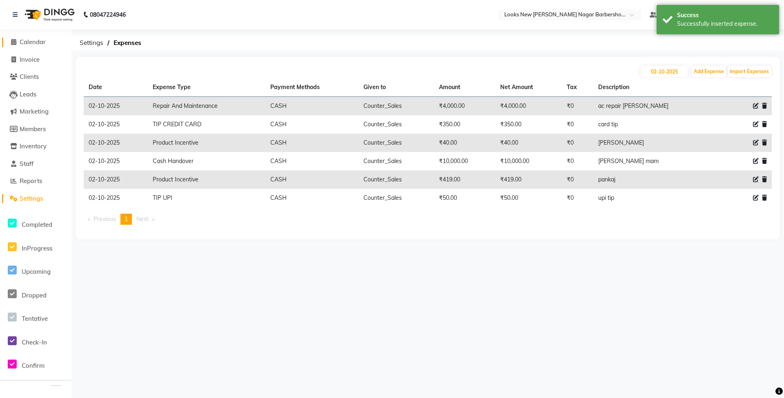
click at [27, 41] on span "Calendar" at bounding box center [33, 42] width 26 height 8
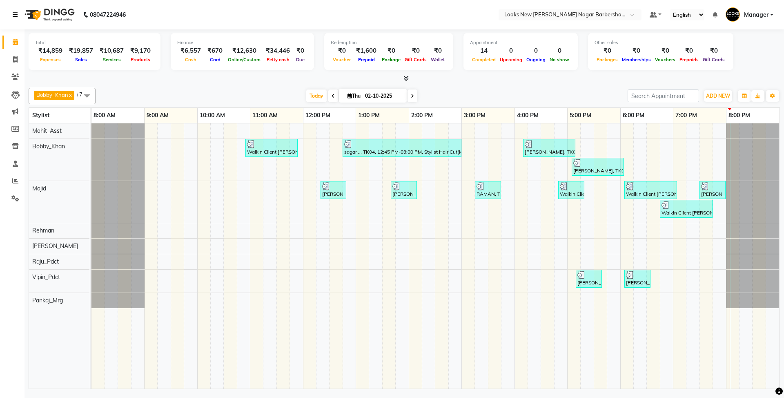
click at [20, 16] on link at bounding box center [17, 14] width 8 height 23
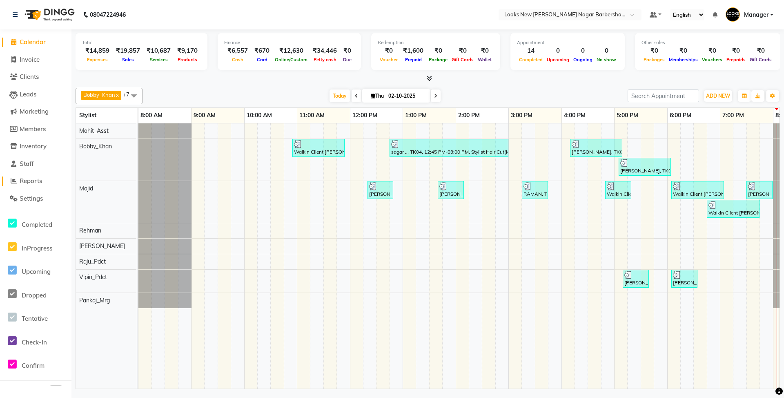
click at [30, 182] on span "Reports" at bounding box center [31, 181] width 22 height 8
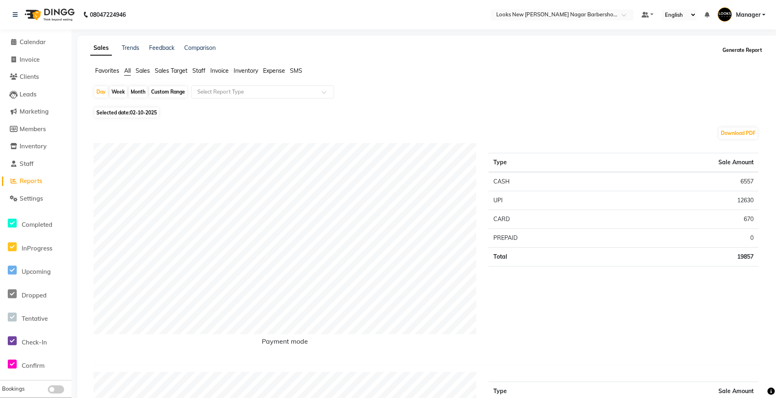
click at [736, 54] on button "Generate Report" at bounding box center [742, 49] width 44 height 11
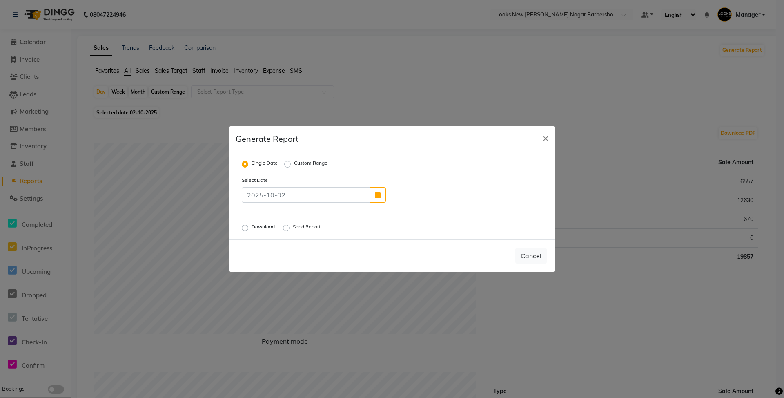
click at [293, 227] on label "Send Report" at bounding box center [307, 228] width 29 height 10
click at [289, 227] on input "Send Report" at bounding box center [288, 228] width 6 height 6
click at [539, 252] on button "Send" at bounding box center [533, 255] width 25 height 15
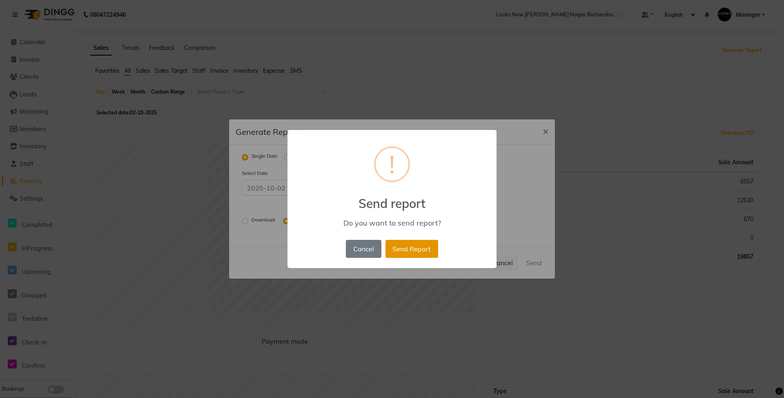
click at [397, 245] on button "Send Report" at bounding box center [411, 249] width 53 height 18
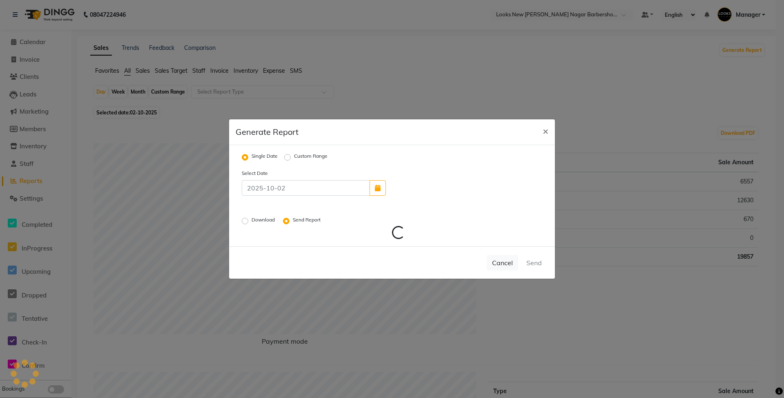
radio input "false"
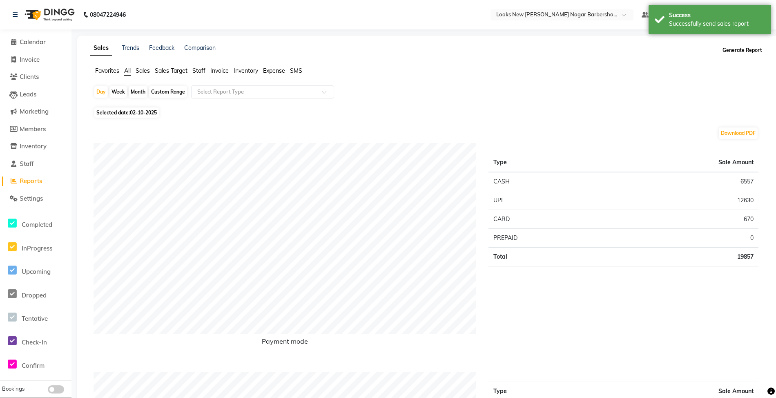
click at [725, 50] on button "Generate Report" at bounding box center [742, 49] width 44 height 11
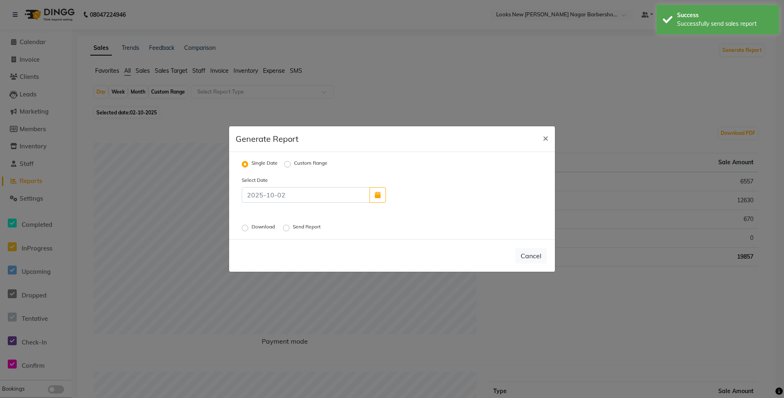
click at [251, 228] on label "Download" at bounding box center [263, 228] width 25 height 10
click at [244, 228] on input "Download" at bounding box center [246, 228] width 6 height 6
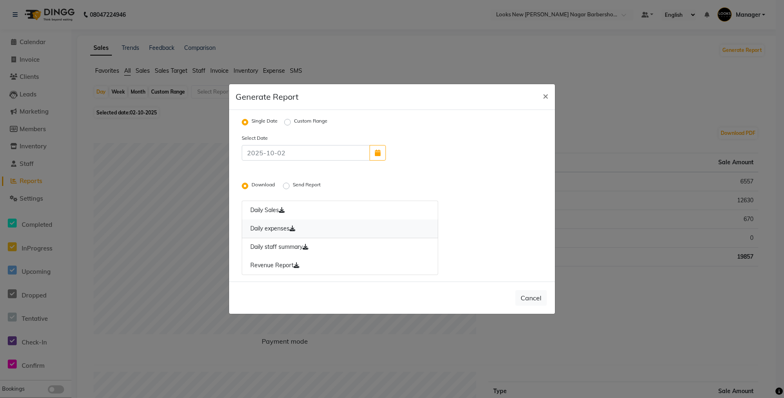
click at [295, 229] on icon at bounding box center [292, 228] width 6 height 6
click at [528, 291] on button "Cancel" at bounding box center [530, 298] width 31 height 16
radio input "false"
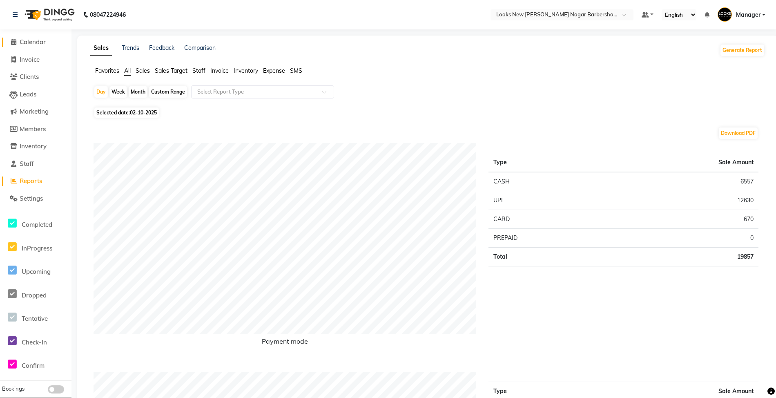
click at [35, 45] on span "Calendar" at bounding box center [33, 42] width 26 height 8
